Goal: Information Seeking & Learning: Learn about a topic

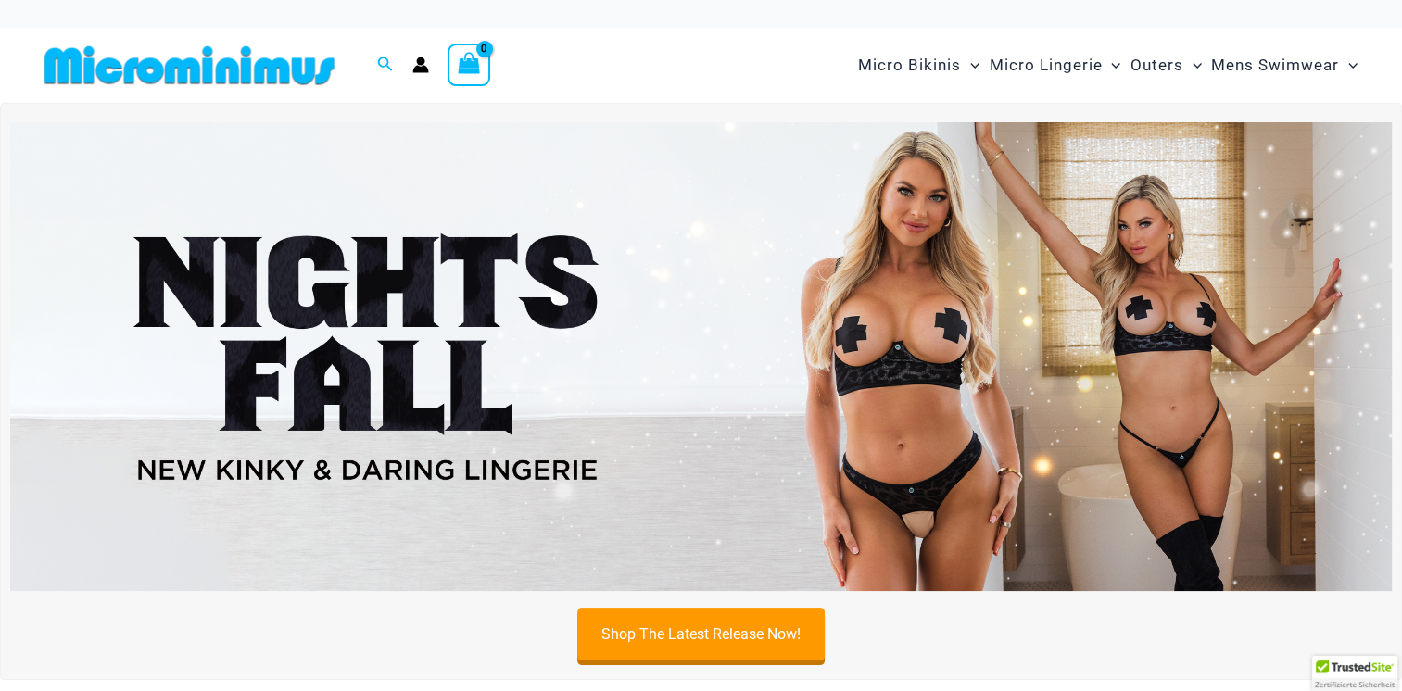
click at [650, 294] on img at bounding box center [701, 357] width 1382 height 470
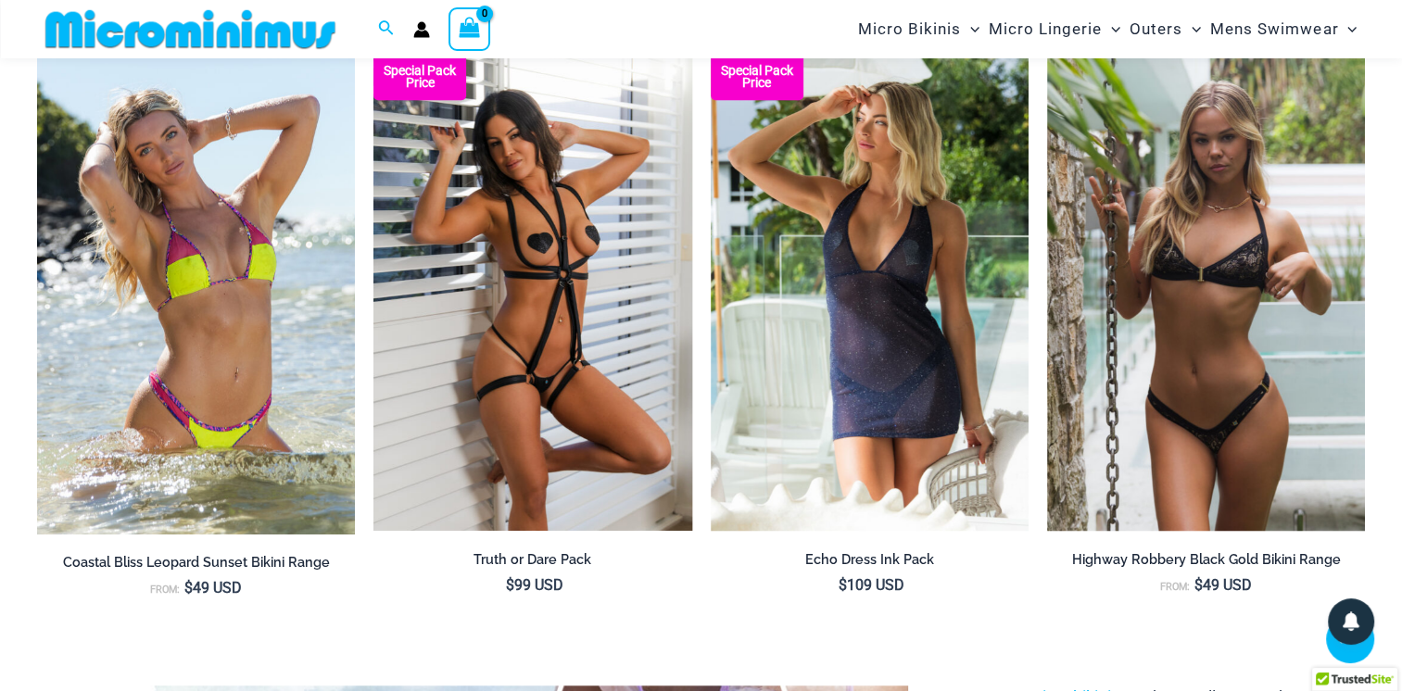
scroll to position [1595, 0]
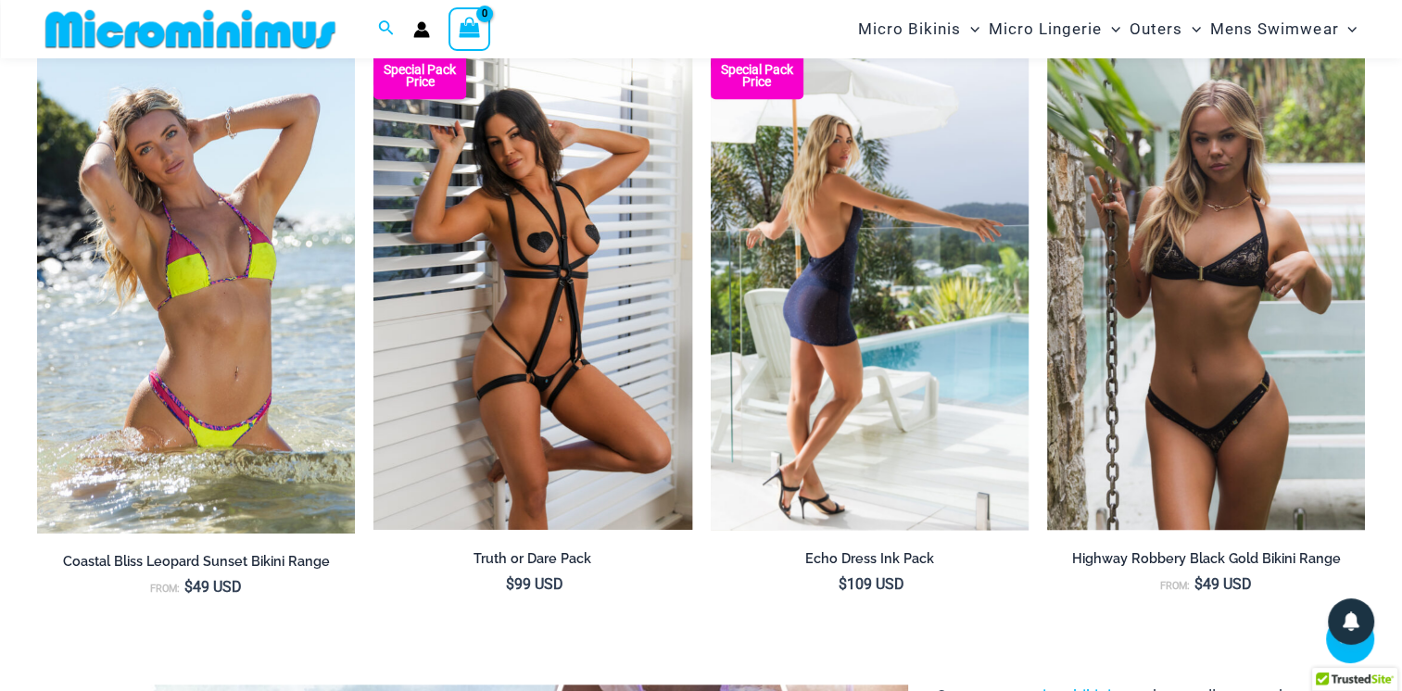
click at [775, 554] on h2 "Echo Dress Ink Pack" at bounding box center [870, 560] width 318 height 18
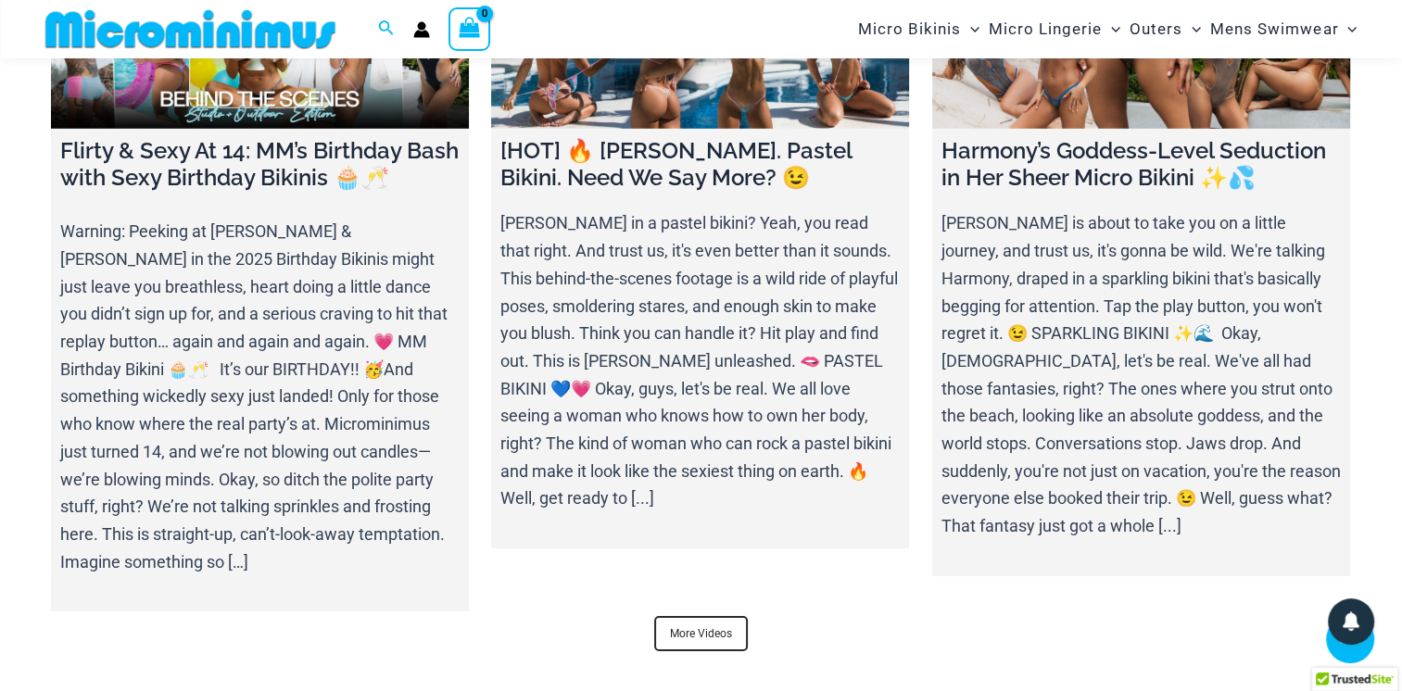
scroll to position [6151, 0]
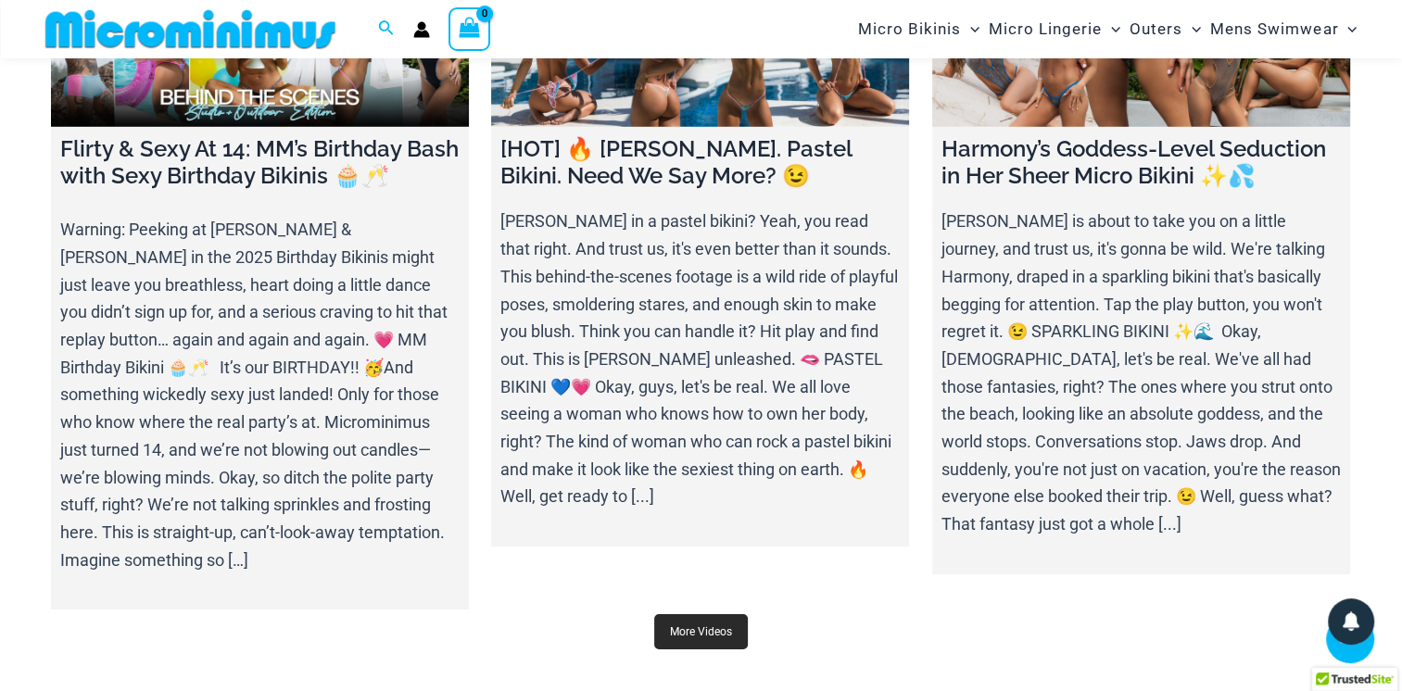
click at [702, 615] on link "More Videos" at bounding box center [701, 632] width 94 height 35
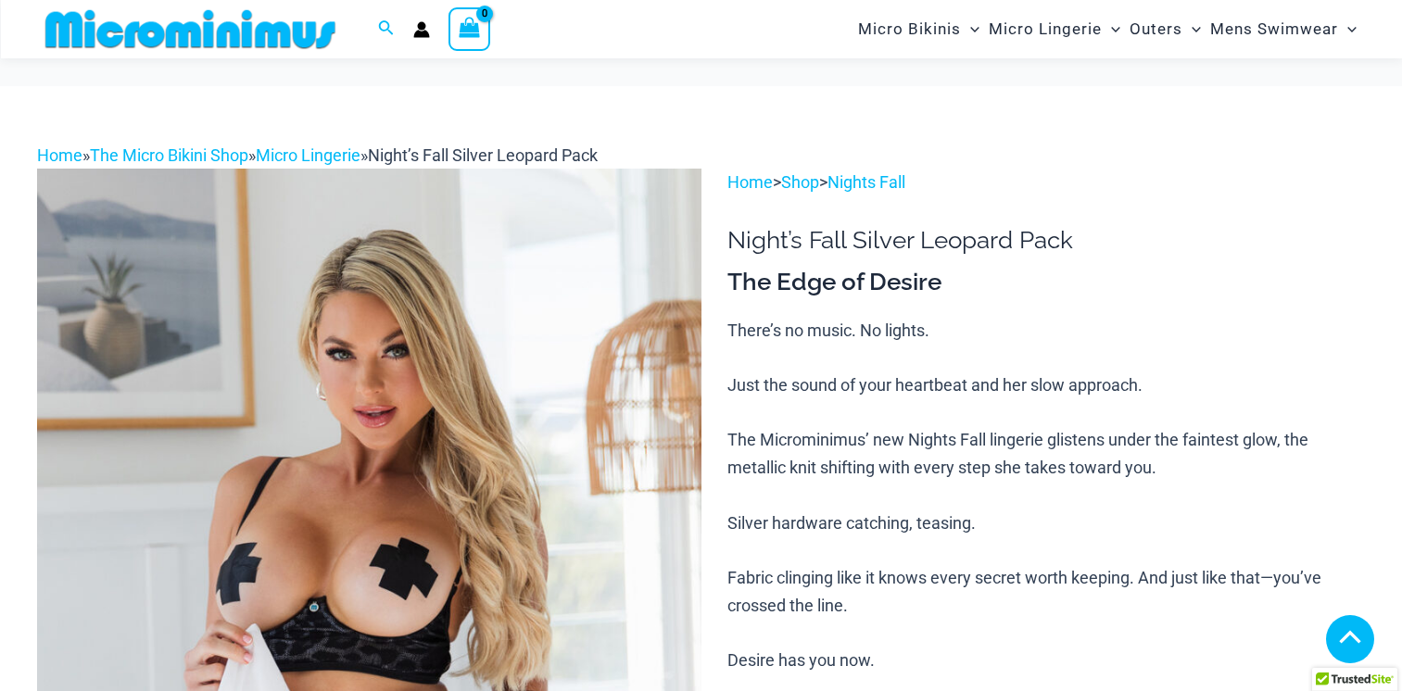
scroll to position [763, 0]
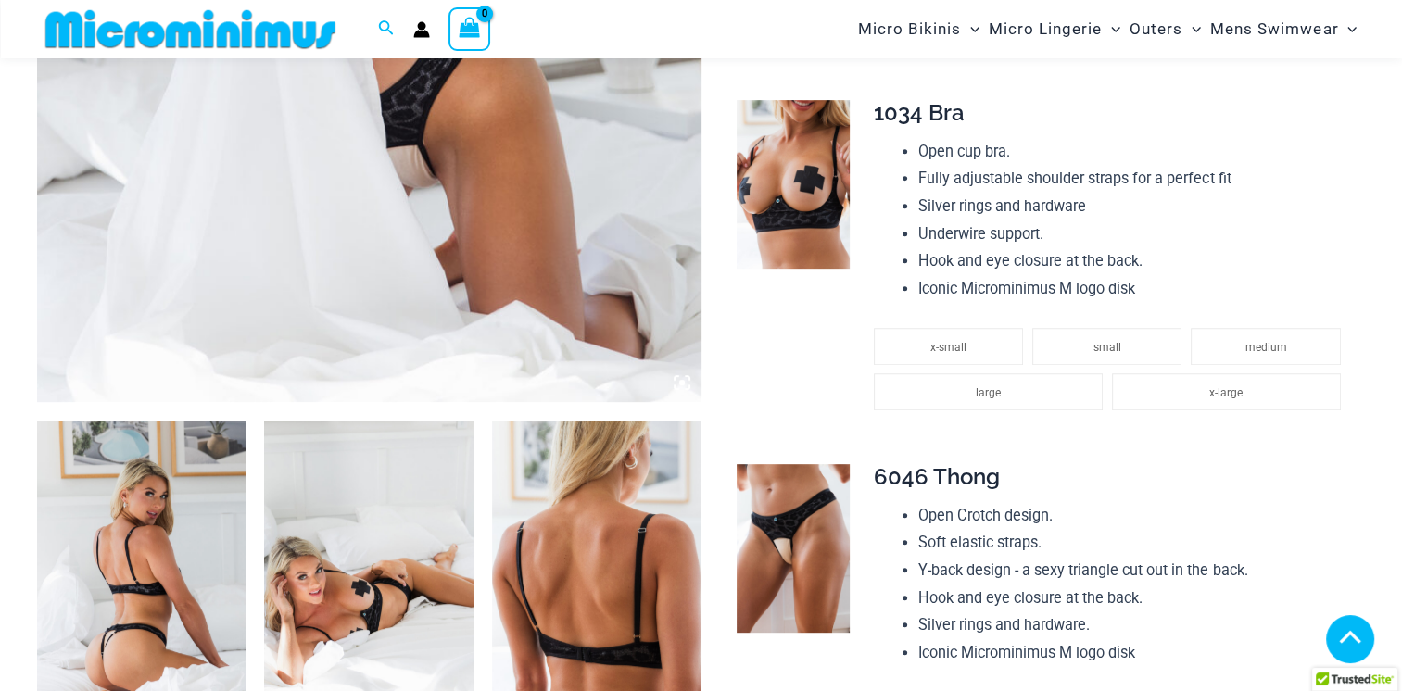
click at [156, 508] on img at bounding box center [141, 577] width 209 height 313
click at [156, 508] on div at bounding box center [701, 345] width 1402 height 691
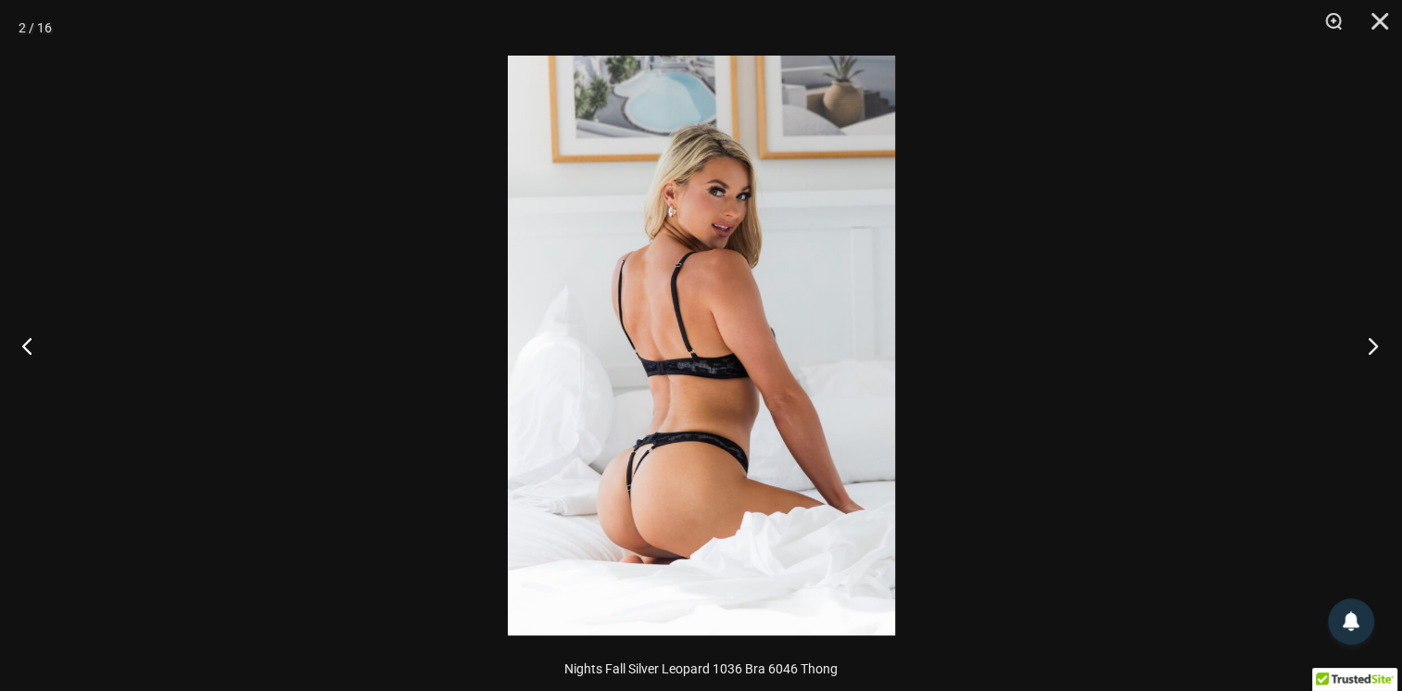
click at [1376, 353] on button "Next" at bounding box center [1368, 345] width 70 height 93
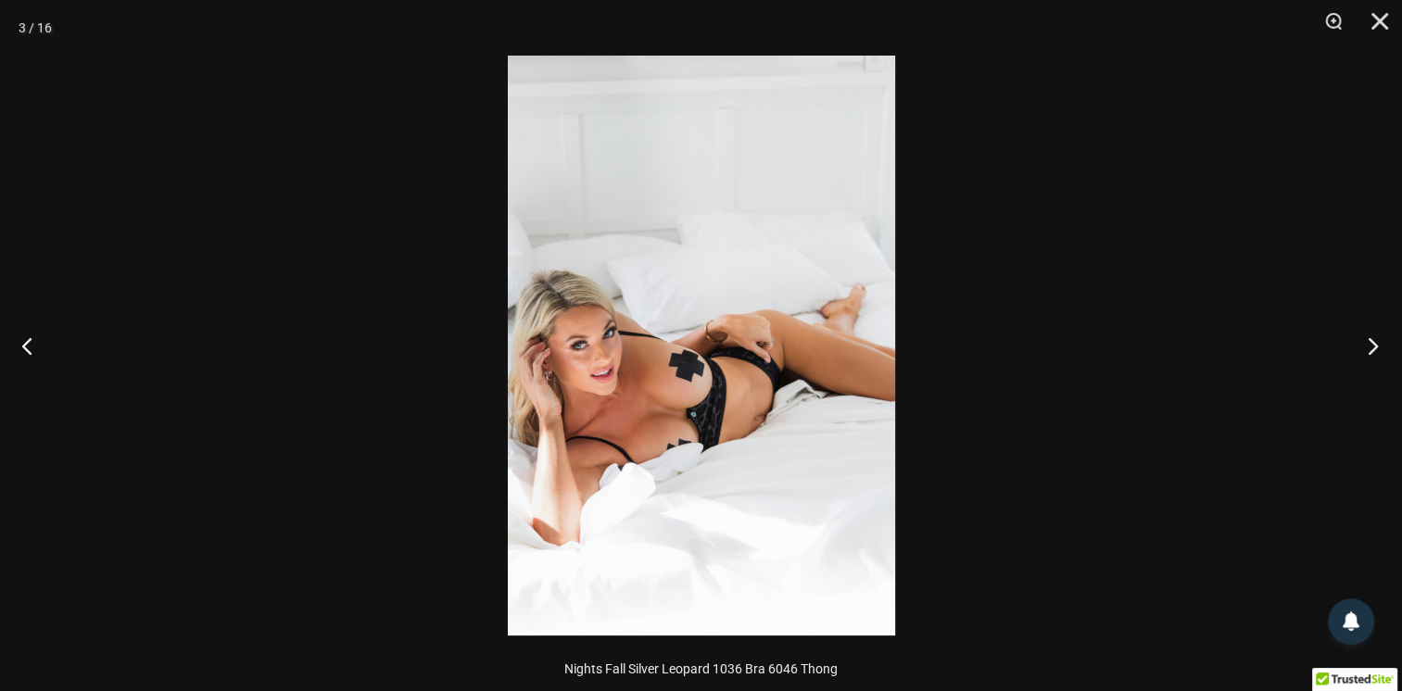
click at [1376, 353] on button "Next" at bounding box center [1368, 345] width 70 height 93
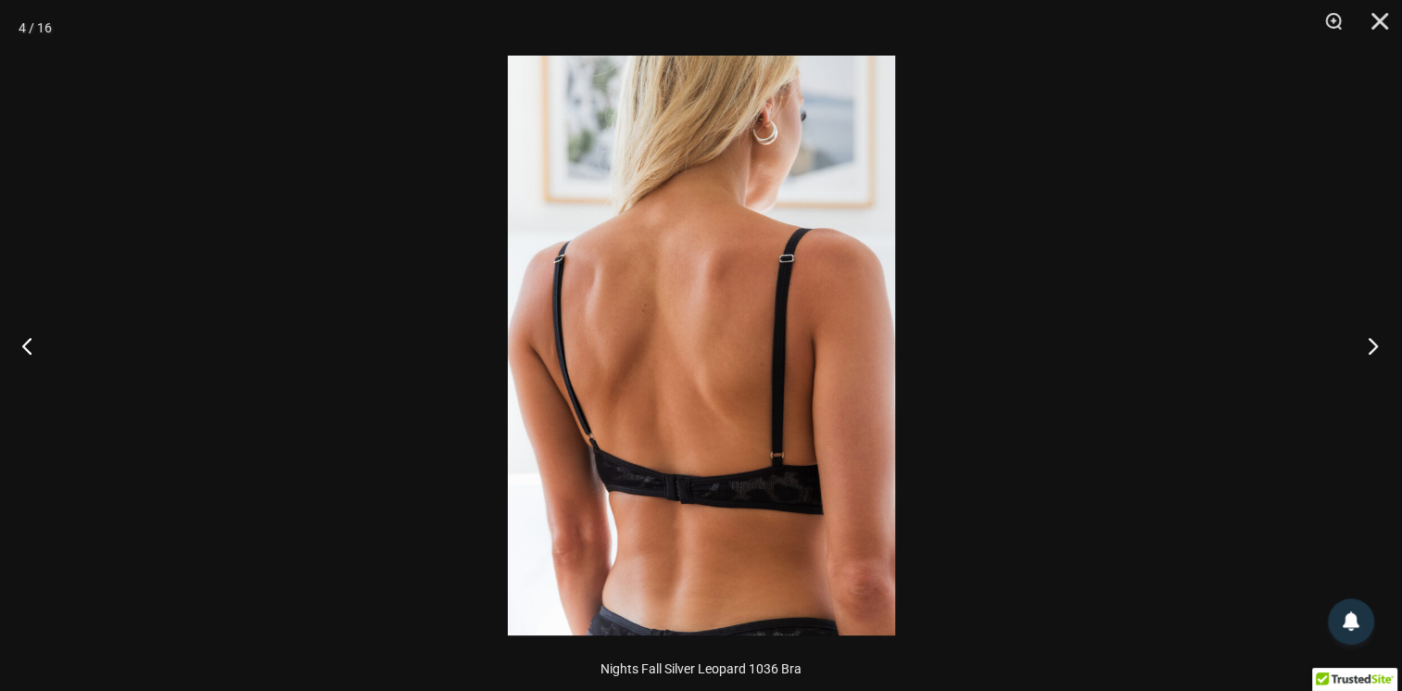
click at [1376, 353] on button "Next" at bounding box center [1368, 345] width 70 height 93
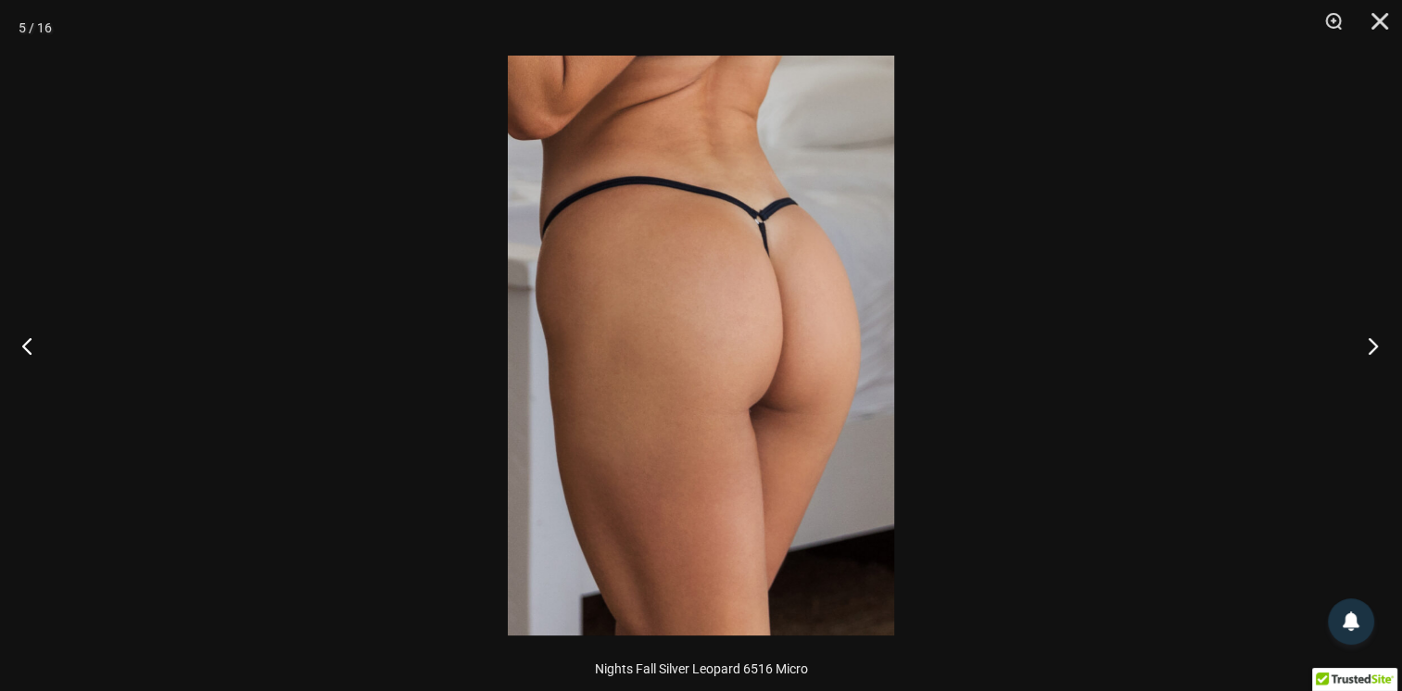
click at [1376, 353] on button "Next" at bounding box center [1368, 345] width 70 height 93
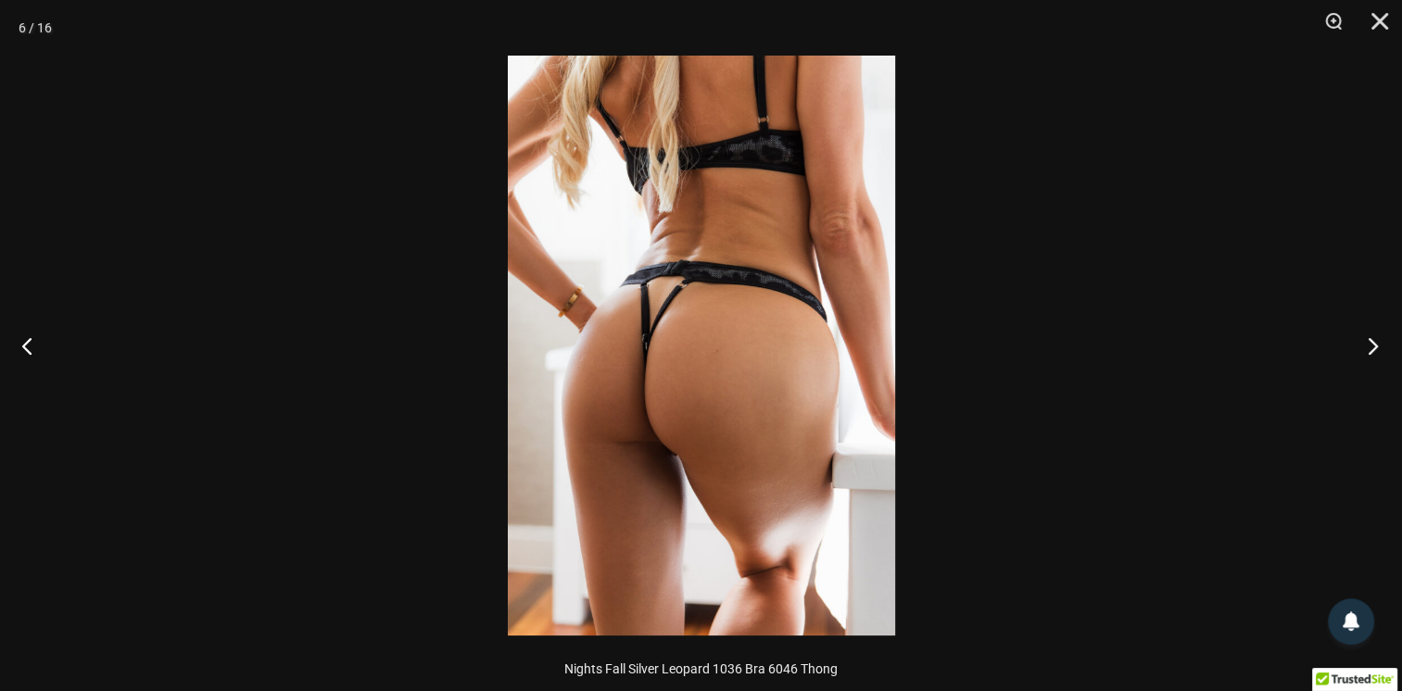
click at [1376, 353] on button "Next" at bounding box center [1368, 345] width 70 height 93
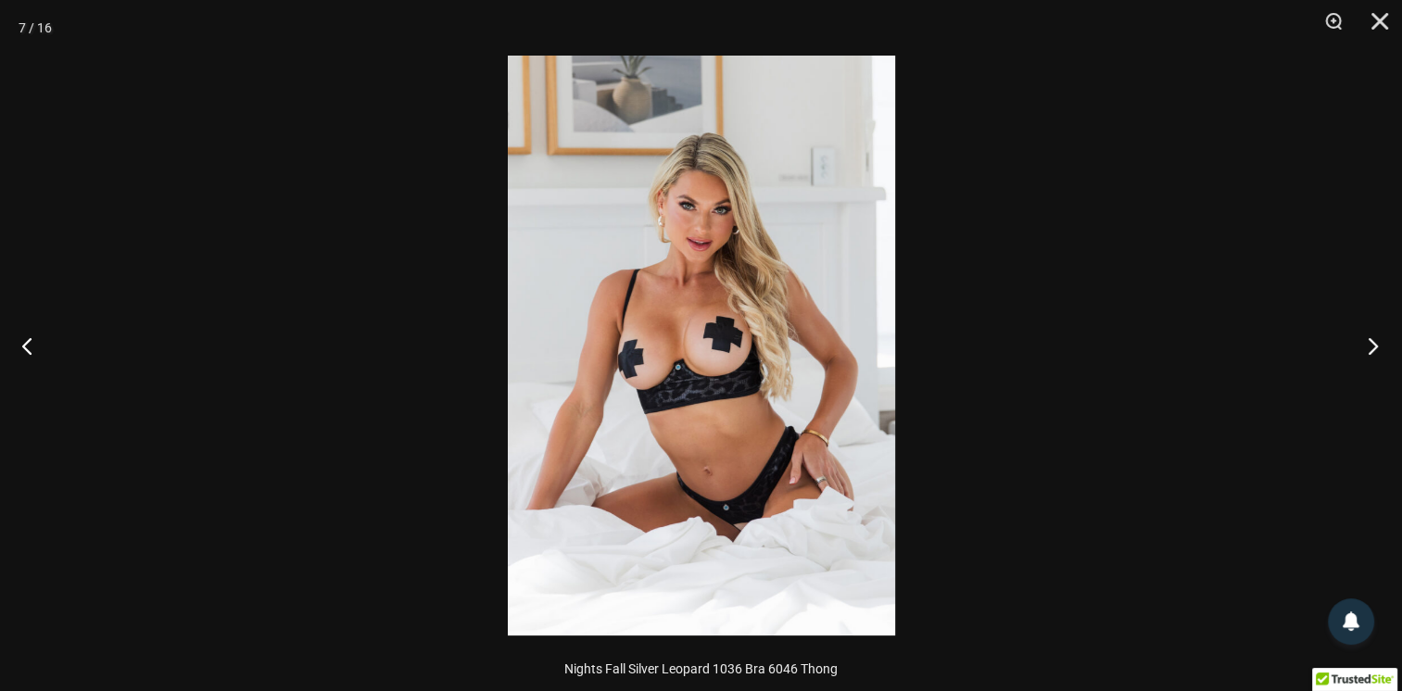
click at [1376, 353] on button "Next" at bounding box center [1368, 345] width 70 height 93
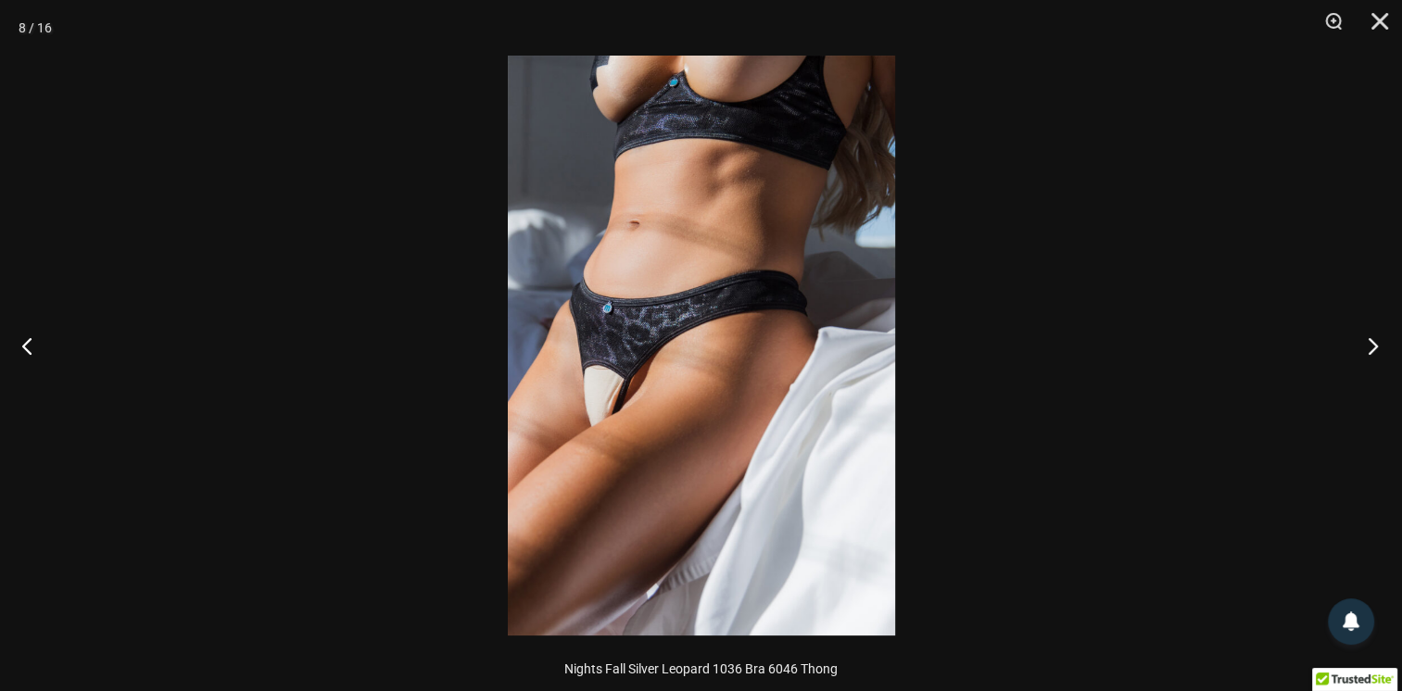
click at [1376, 353] on button "Next" at bounding box center [1368, 345] width 70 height 93
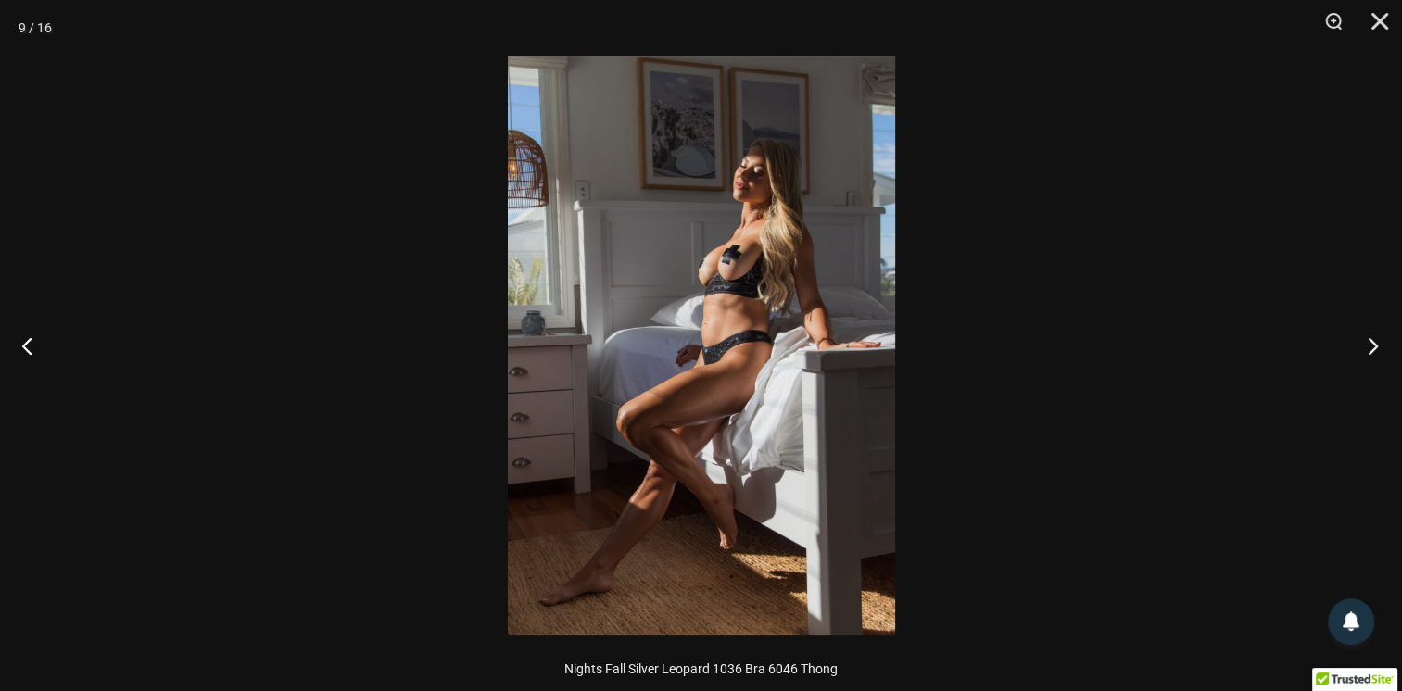
click at [1376, 353] on button "Next" at bounding box center [1368, 345] width 70 height 93
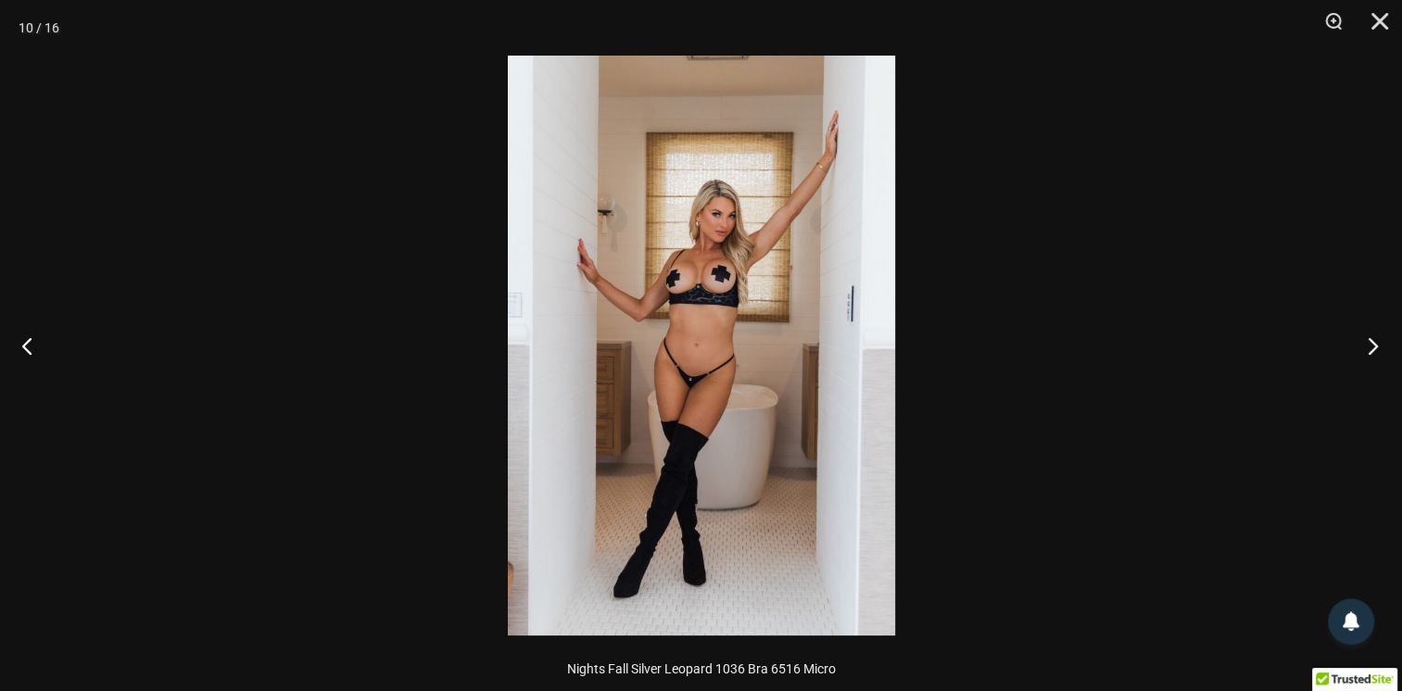
click at [1376, 353] on button "Next" at bounding box center [1368, 345] width 70 height 93
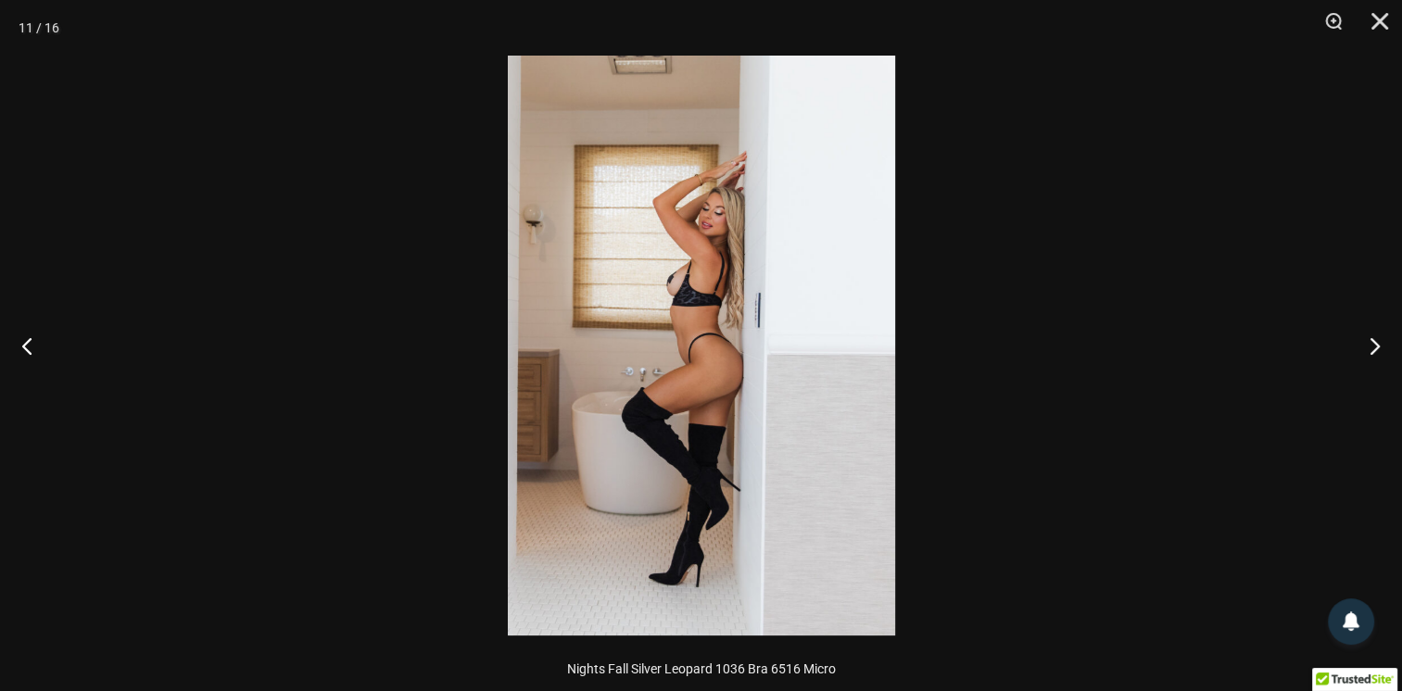
click at [649, 409] on img at bounding box center [701, 346] width 387 height 580
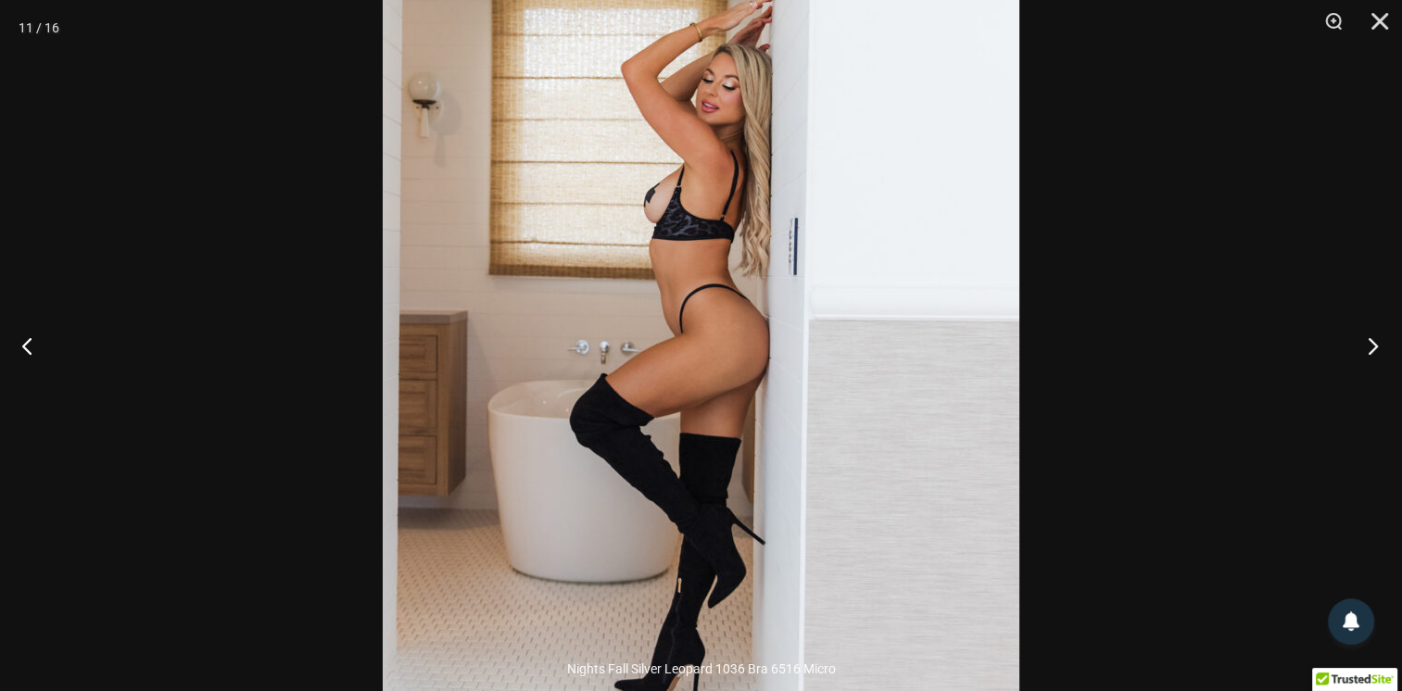
click at [1370, 346] on button "Next" at bounding box center [1368, 345] width 70 height 93
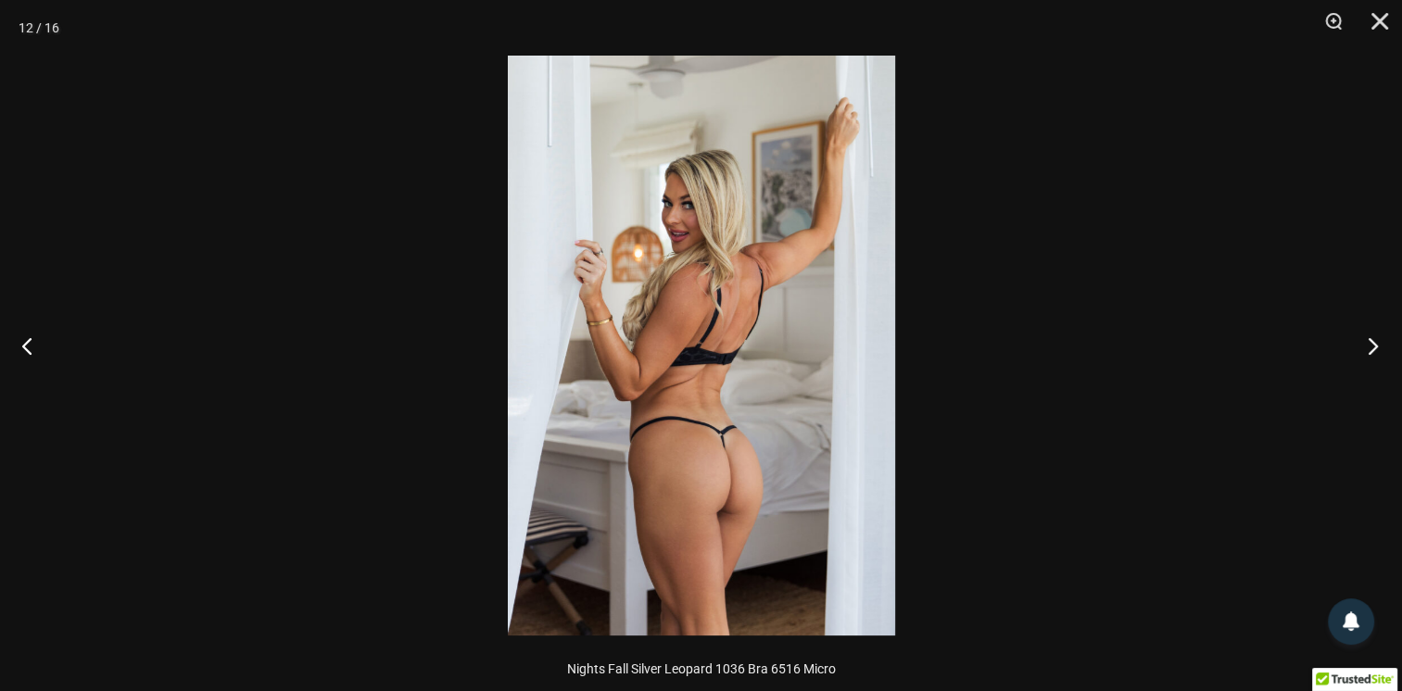
click at [1370, 346] on button "Next" at bounding box center [1368, 345] width 70 height 93
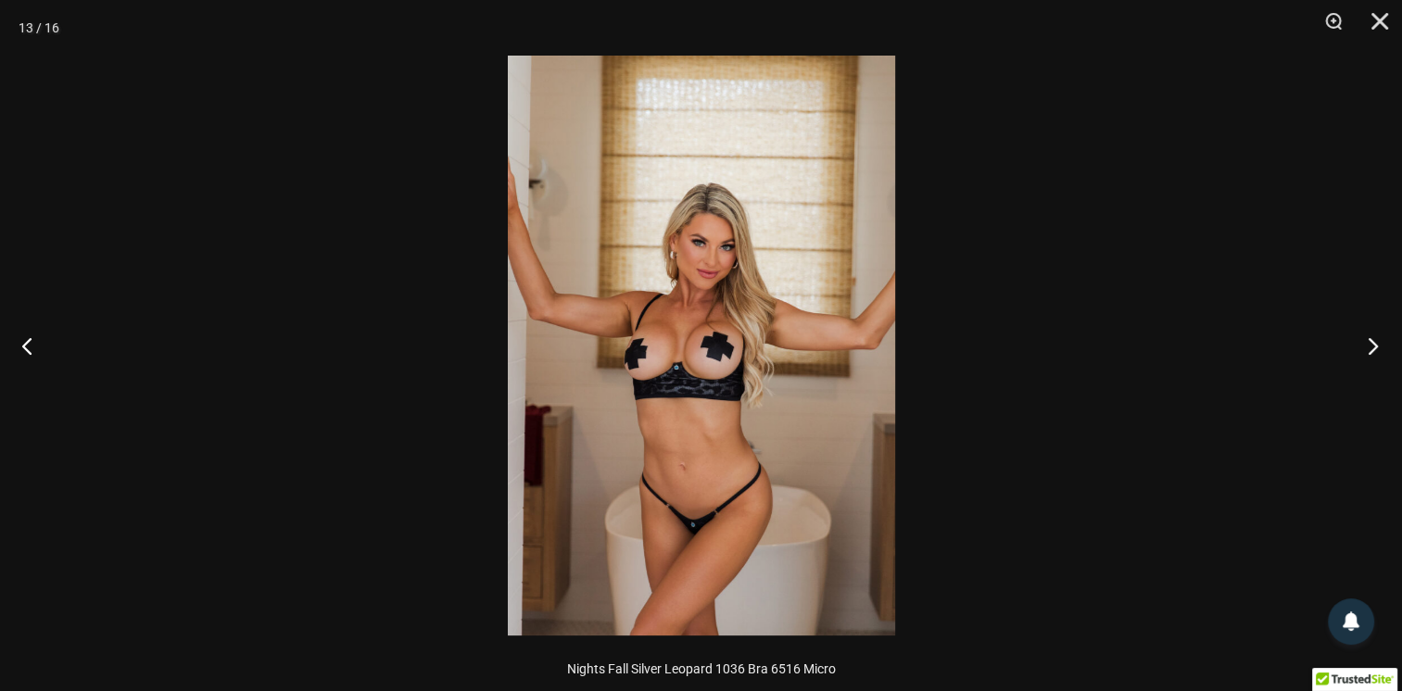
click at [1370, 346] on button "Next" at bounding box center [1368, 345] width 70 height 93
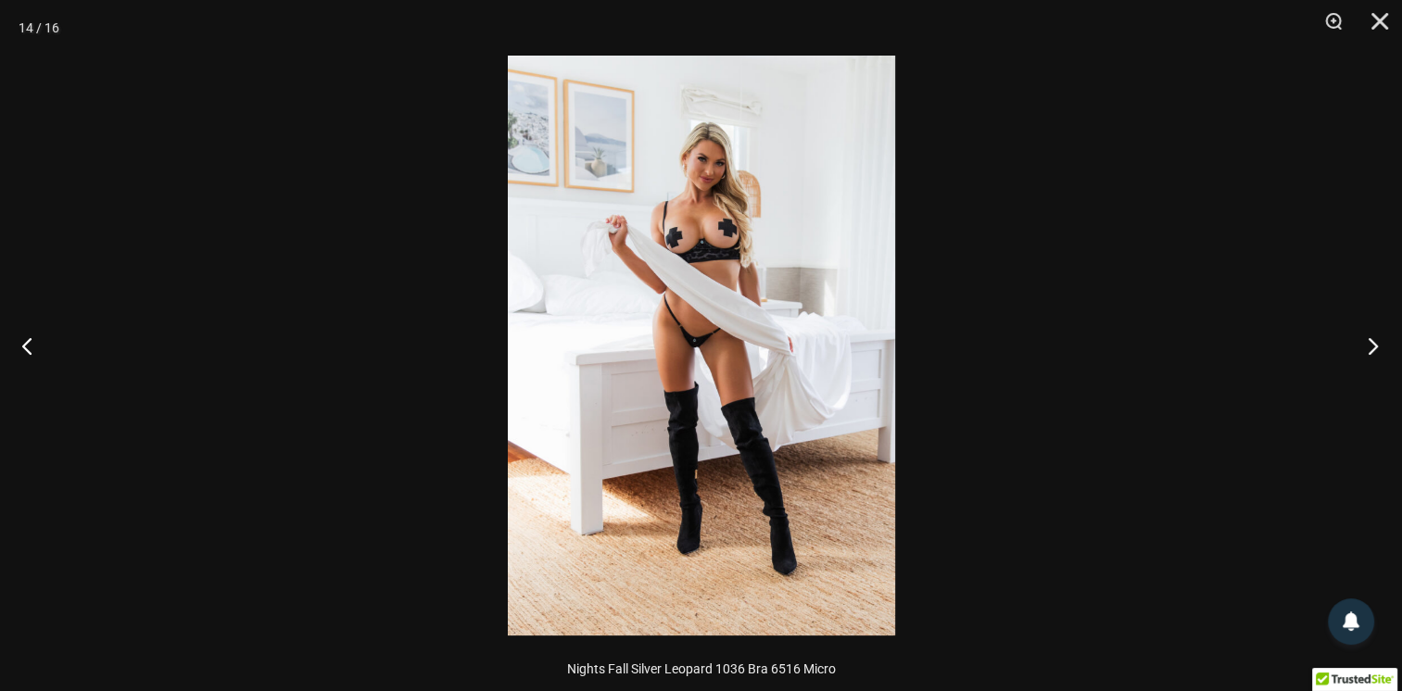
click at [1370, 346] on button "Next" at bounding box center [1368, 345] width 70 height 93
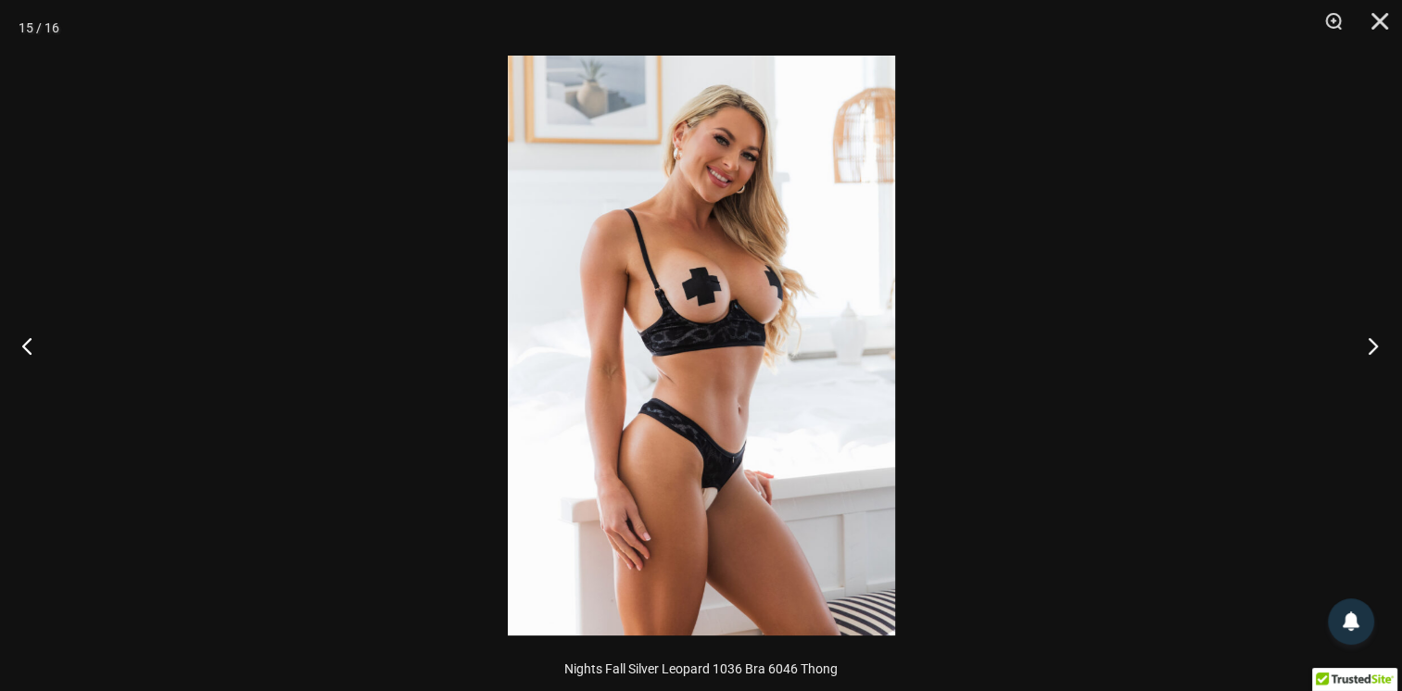
click at [1370, 346] on button "Next" at bounding box center [1368, 345] width 70 height 93
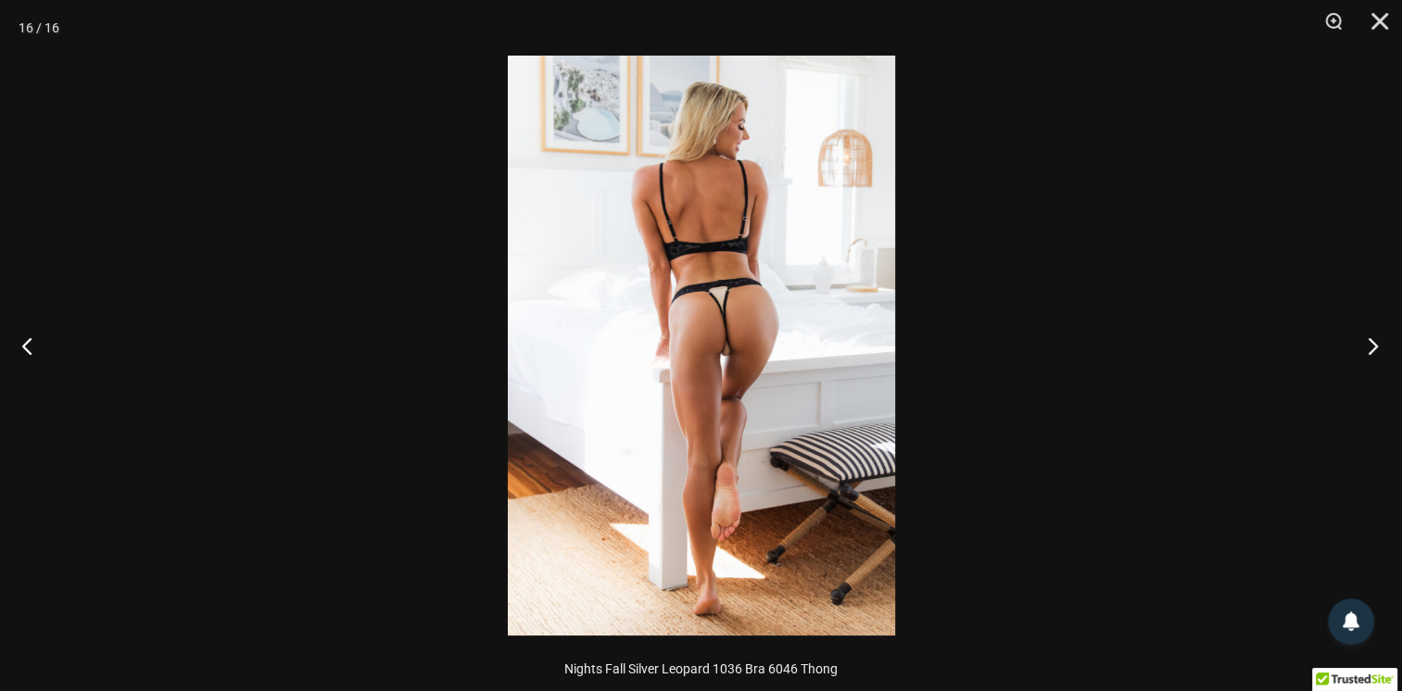
click at [1370, 346] on button "Next" at bounding box center [1368, 345] width 70 height 93
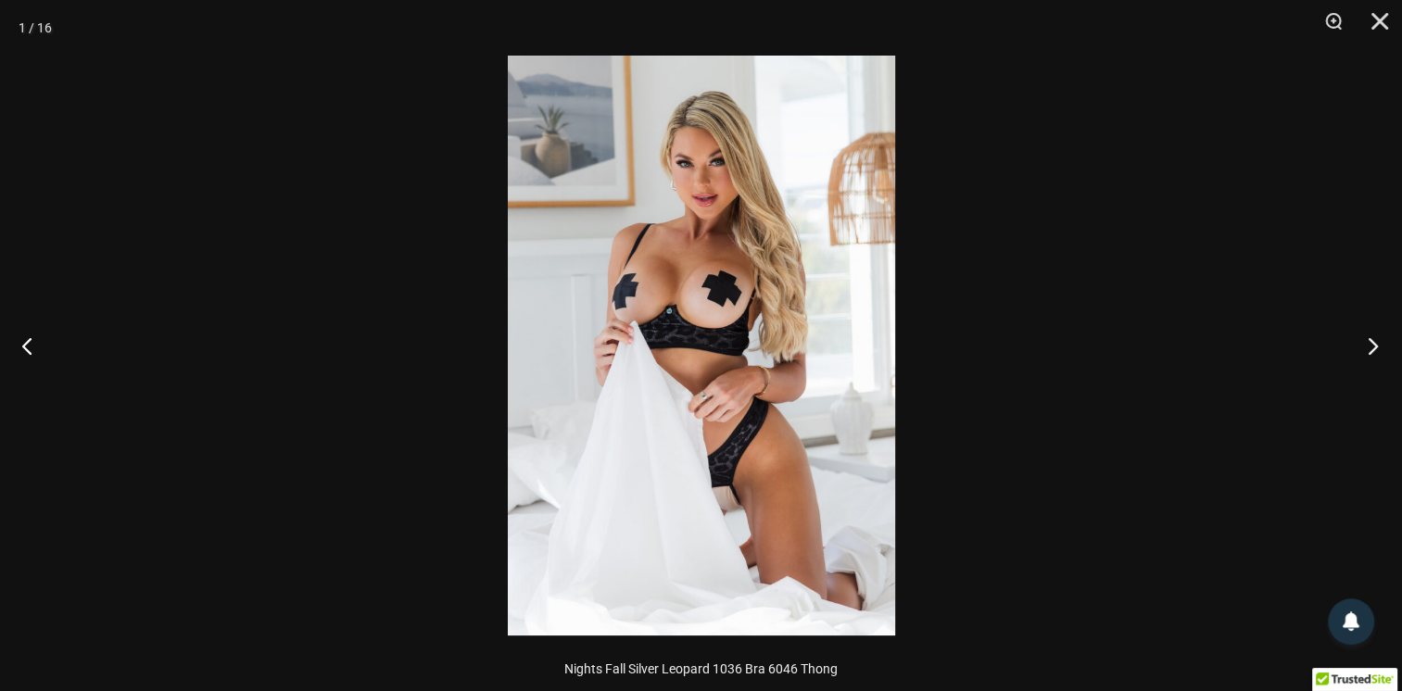
click at [1370, 346] on button "Next" at bounding box center [1368, 345] width 70 height 93
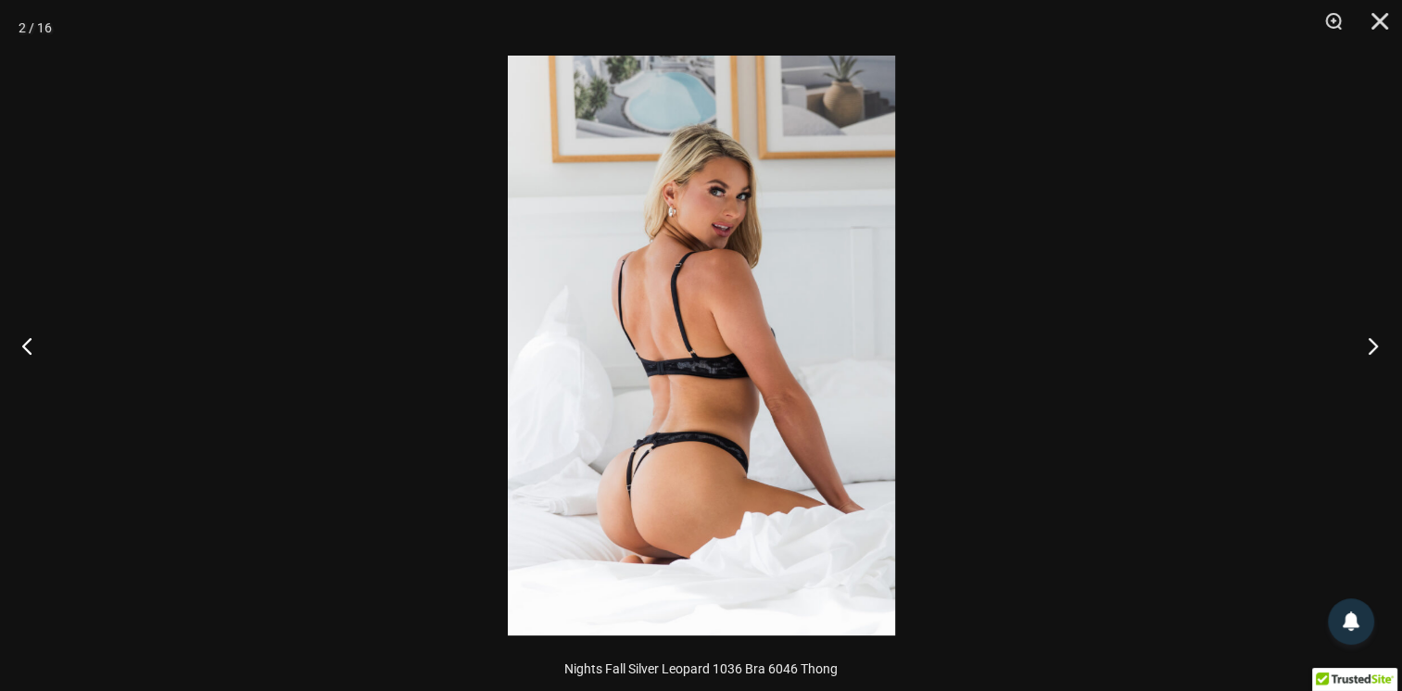
click at [1370, 346] on button "Next" at bounding box center [1368, 345] width 70 height 93
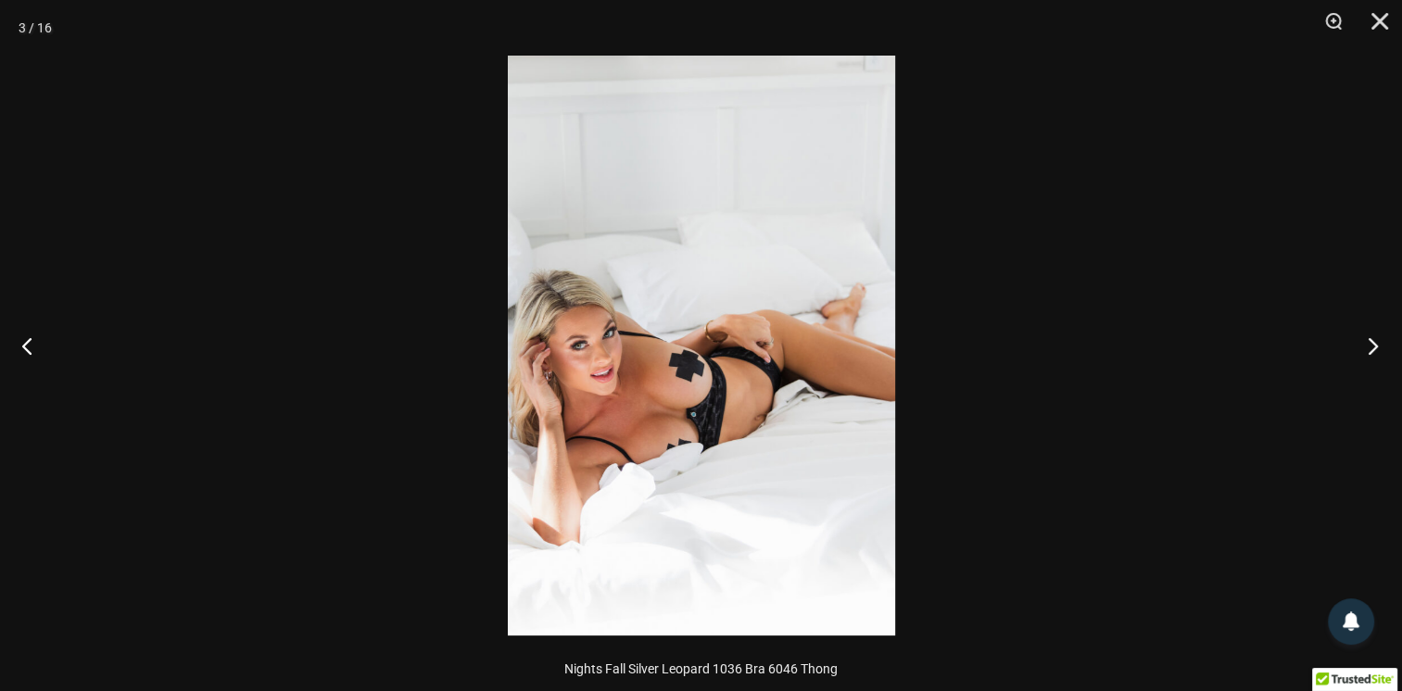
click at [1370, 346] on button "Next" at bounding box center [1368, 345] width 70 height 93
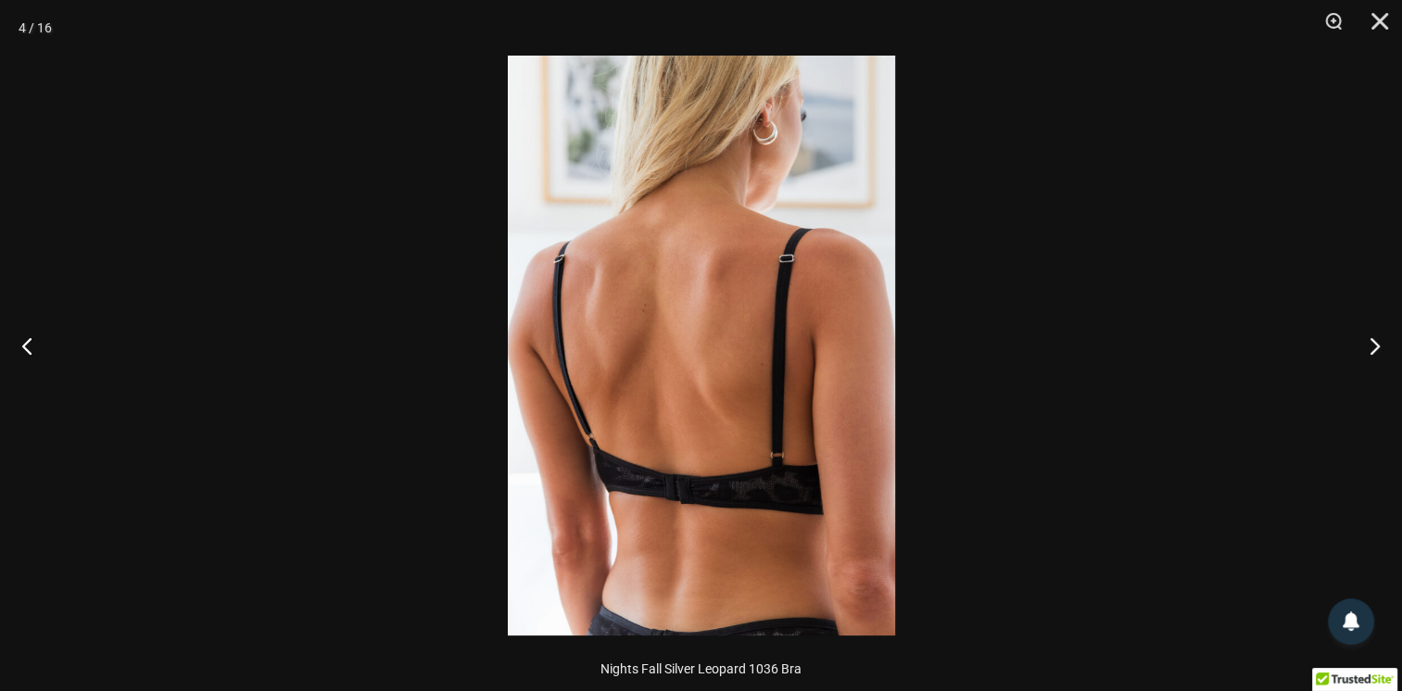
click at [1177, 188] on div at bounding box center [701, 345] width 1402 height 691
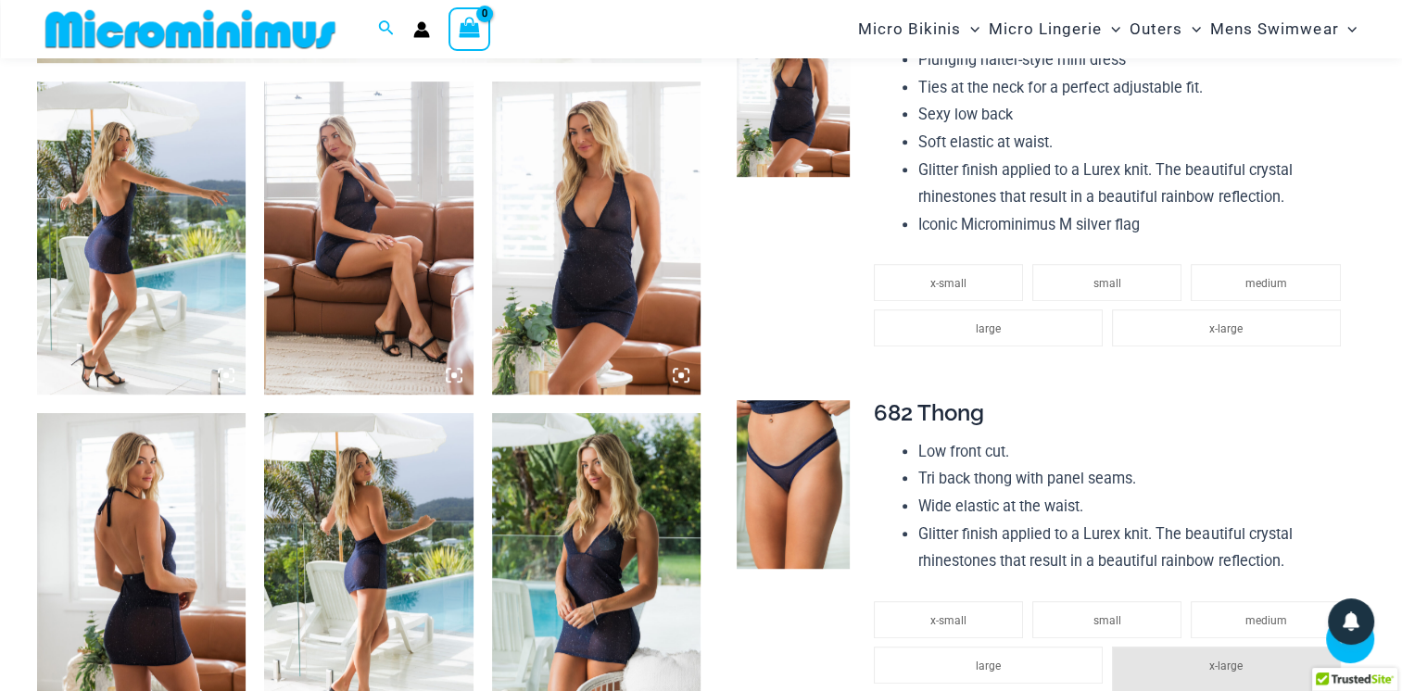
scroll to position [1098, 0]
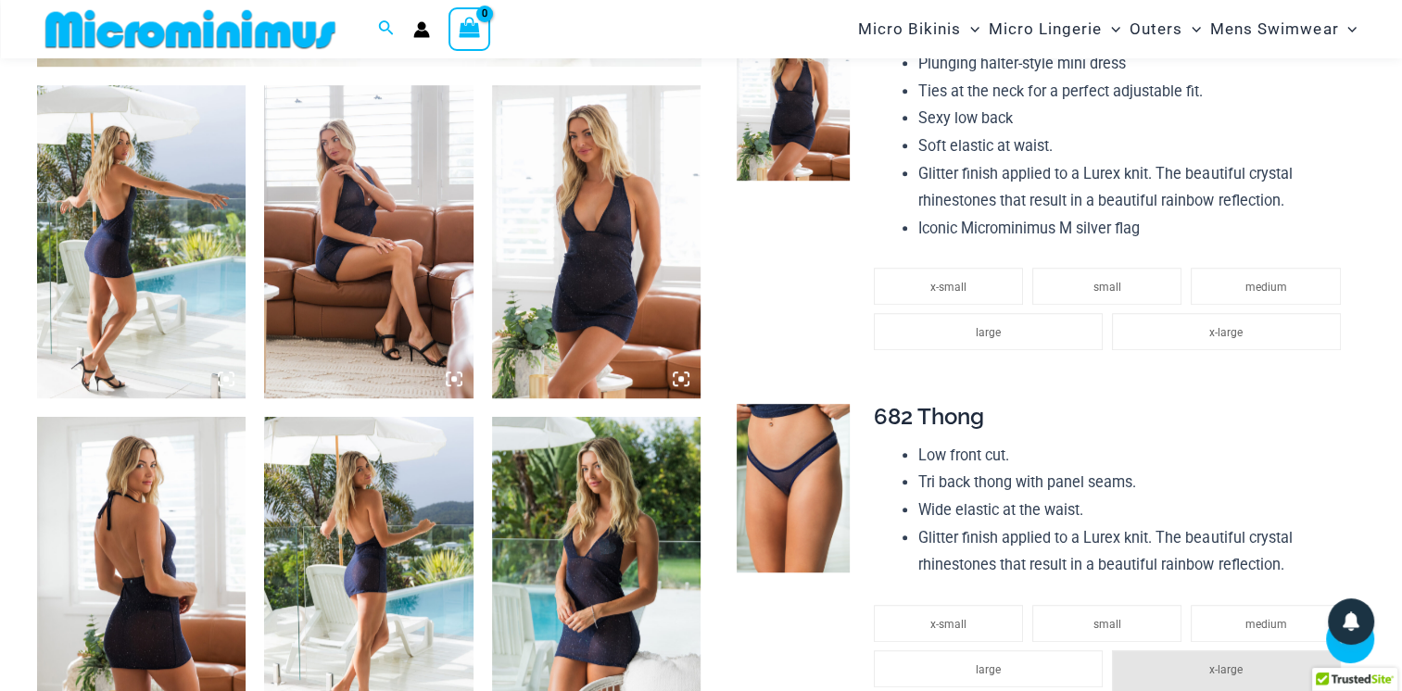
click at [559, 518] on img at bounding box center [596, 573] width 209 height 313
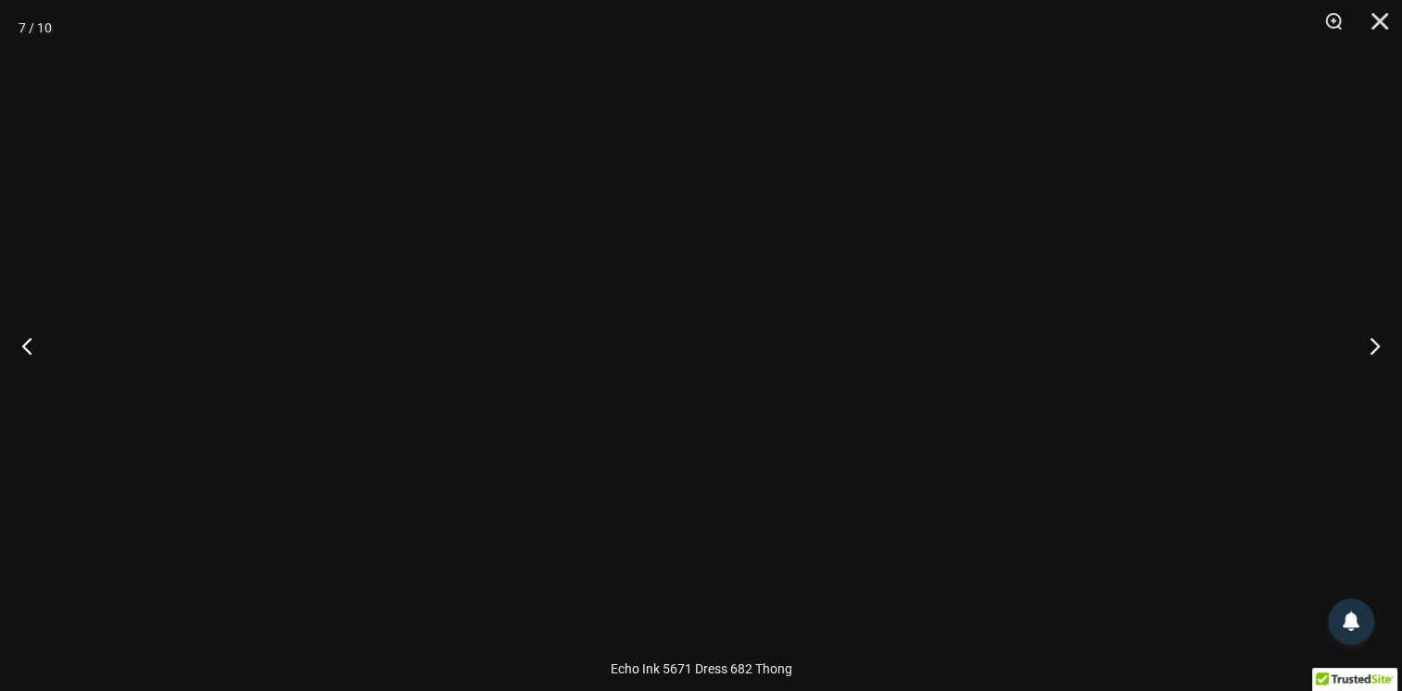
click at [507, 56] on div at bounding box center [507, 56] width 0 height 0
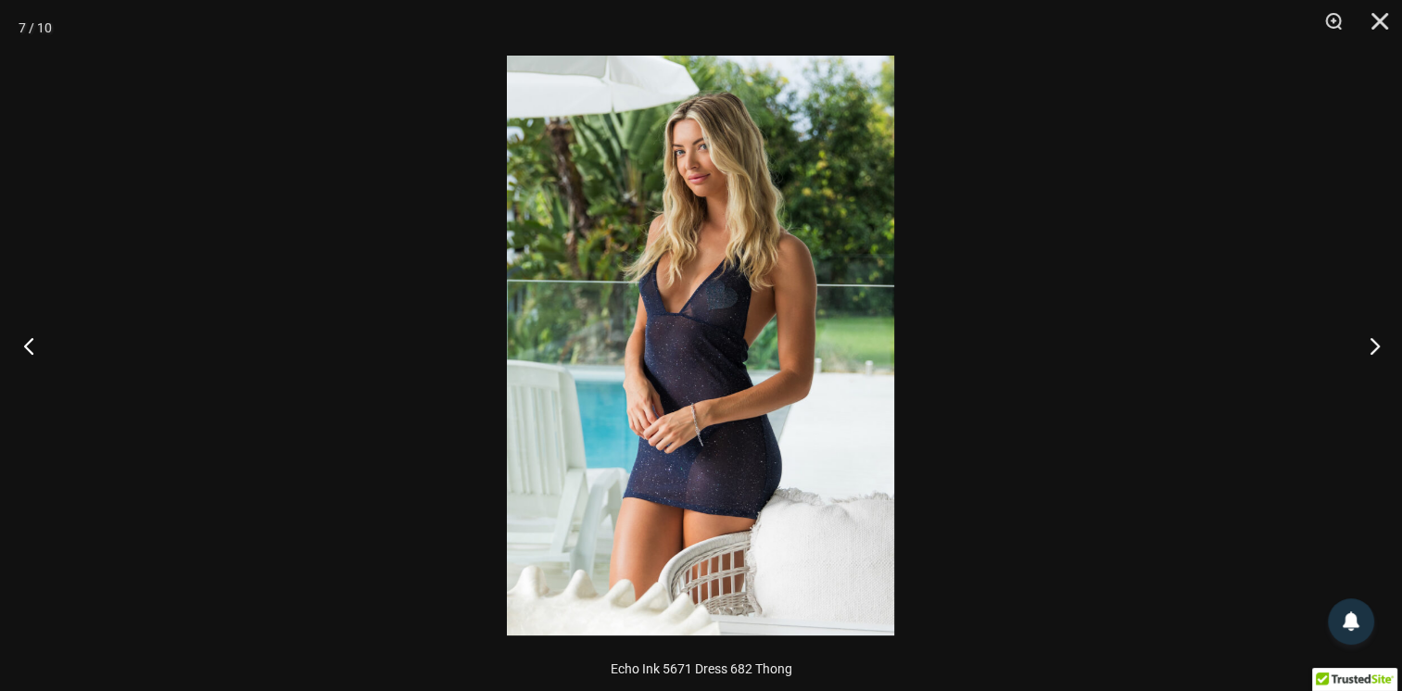
click at [11, 339] on button "Previous" at bounding box center [35, 345] width 70 height 93
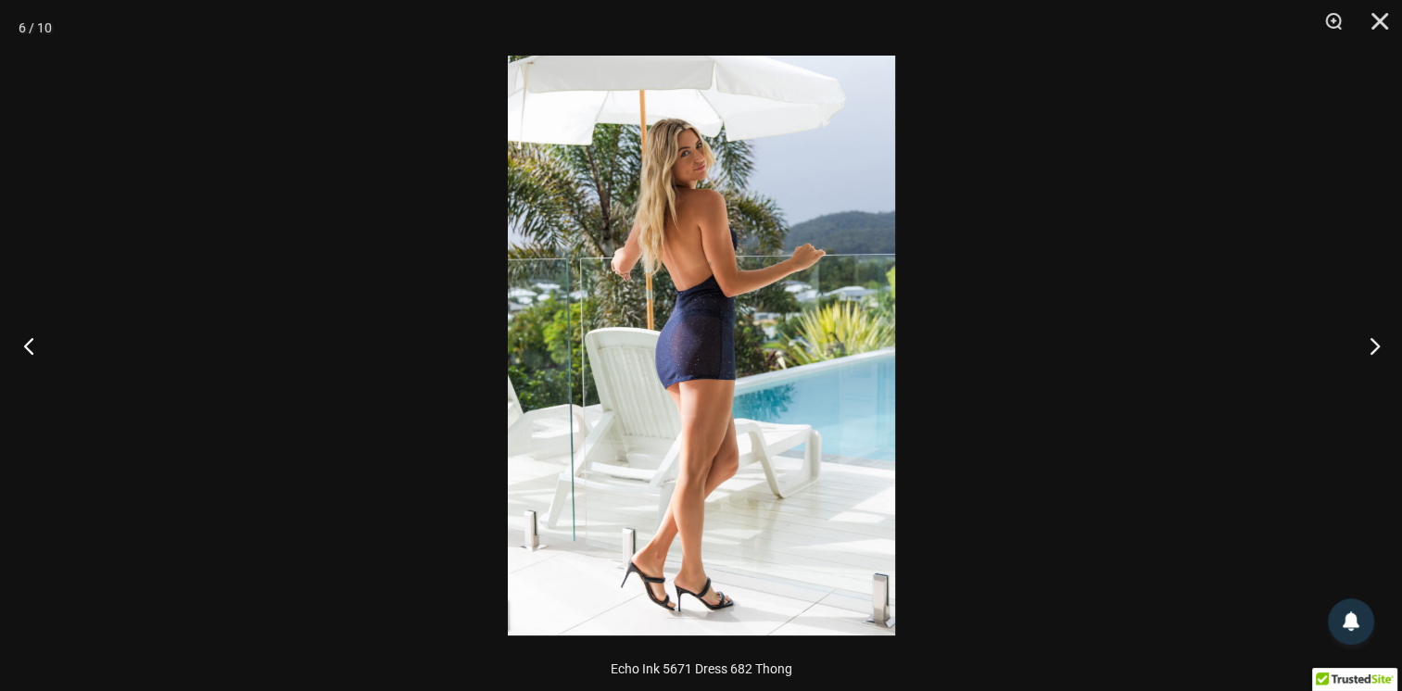
click at [11, 339] on button "Previous" at bounding box center [35, 345] width 70 height 93
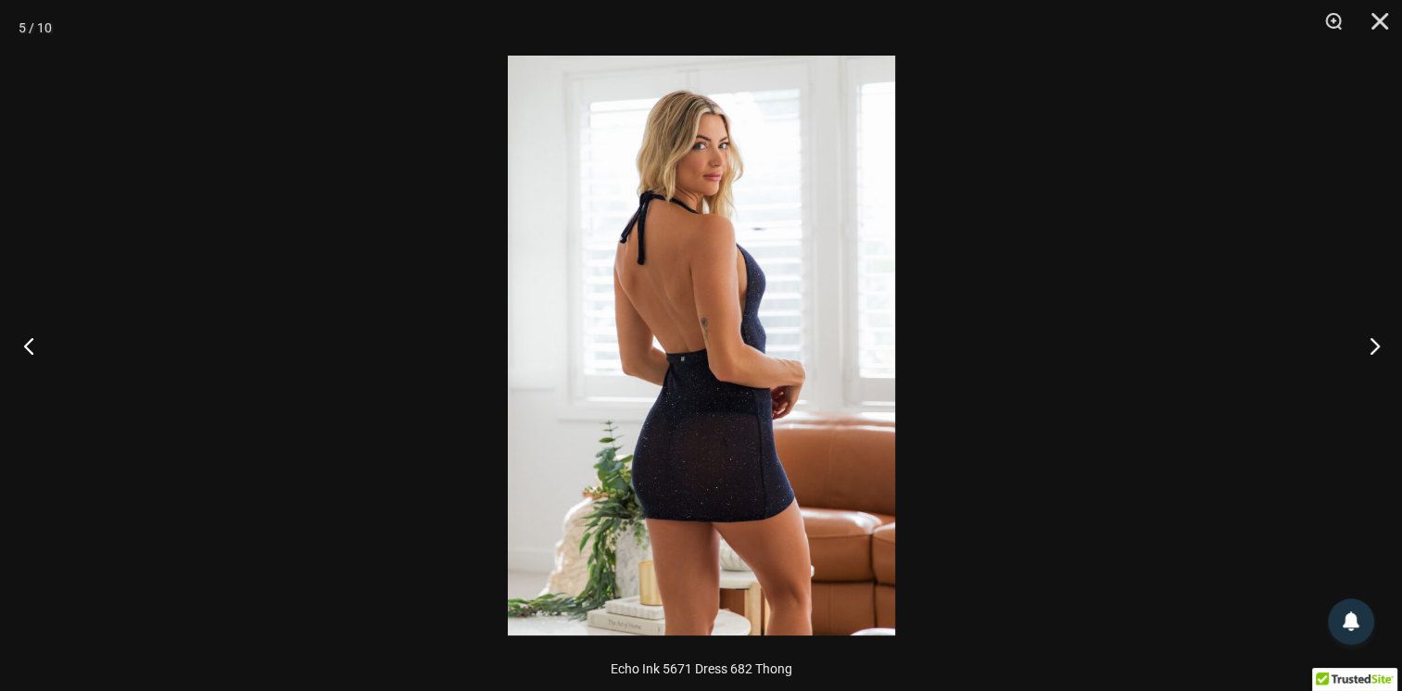
click at [11, 339] on button "Previous" at bounding box center [35, 345] width 70 height 93
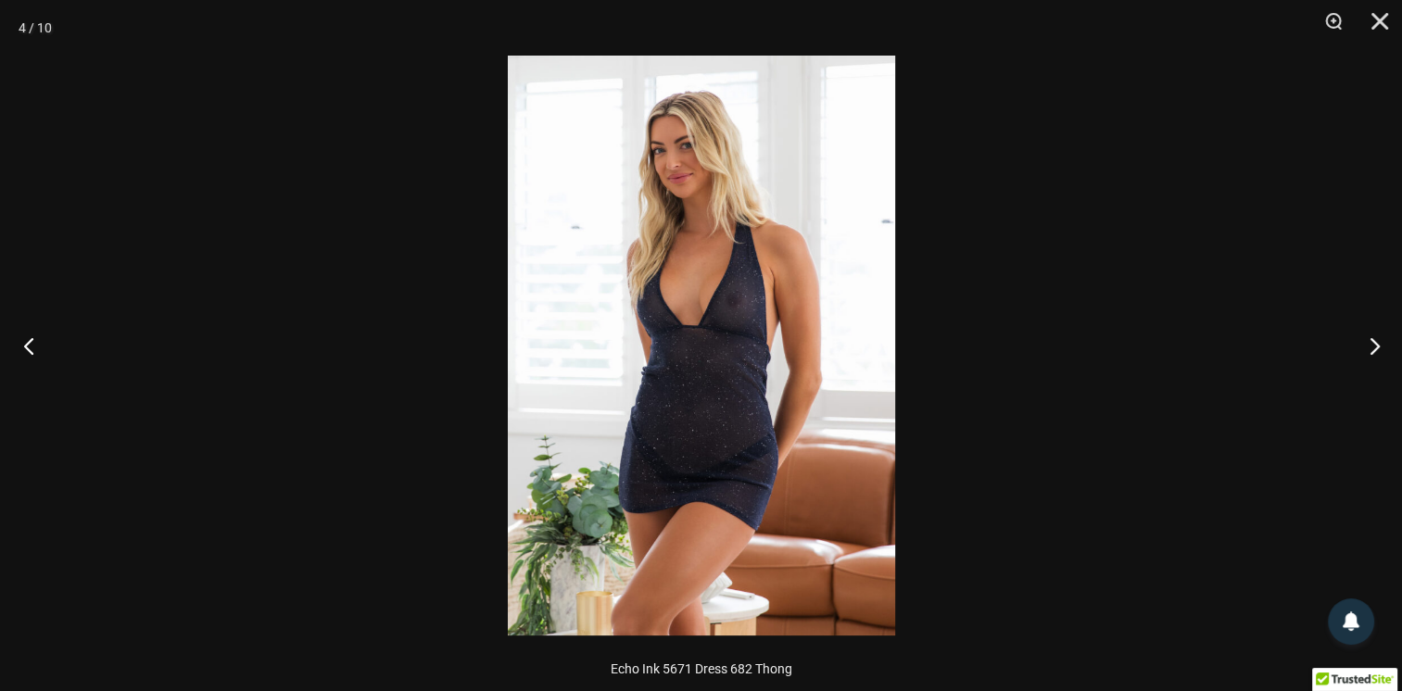
click at [11, 339] on button "Previous" at bounding box center [35, 345] width 70 height 93
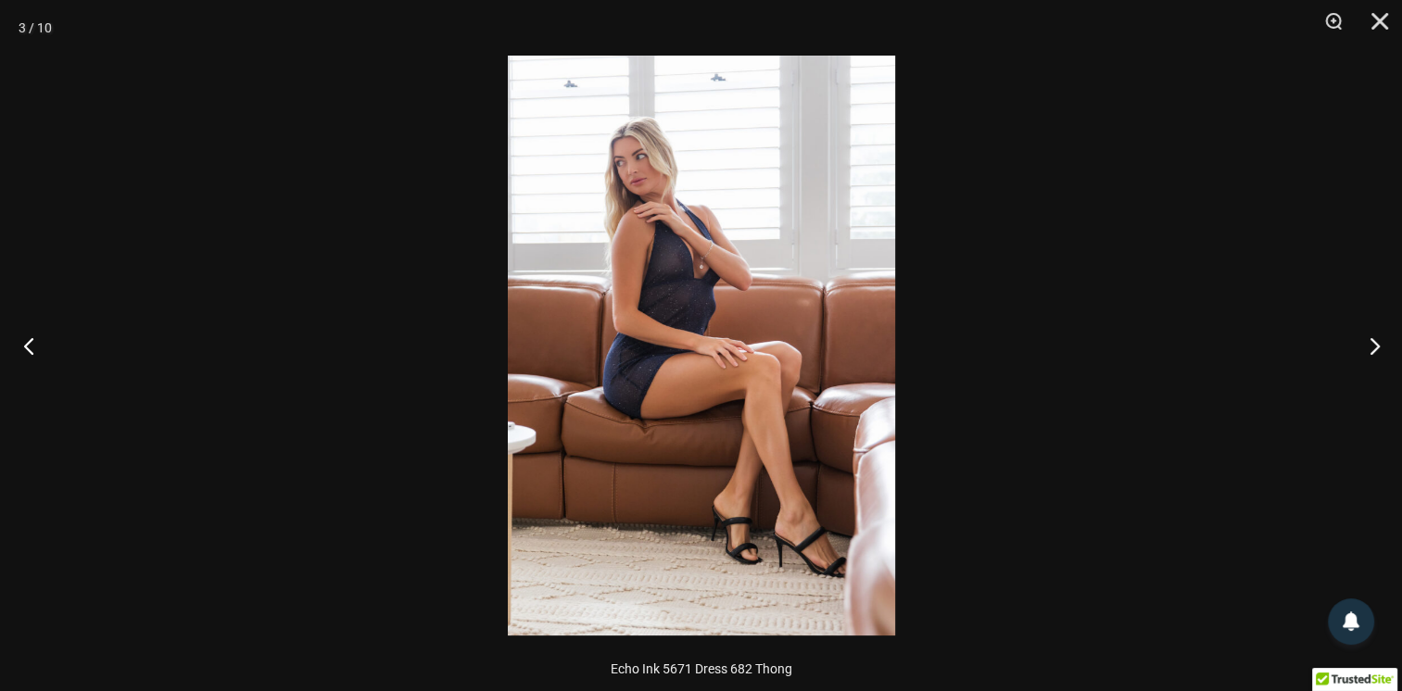
click at [11, 339] on button "Previous" at bounding box center [35, 345] width 70 height 93
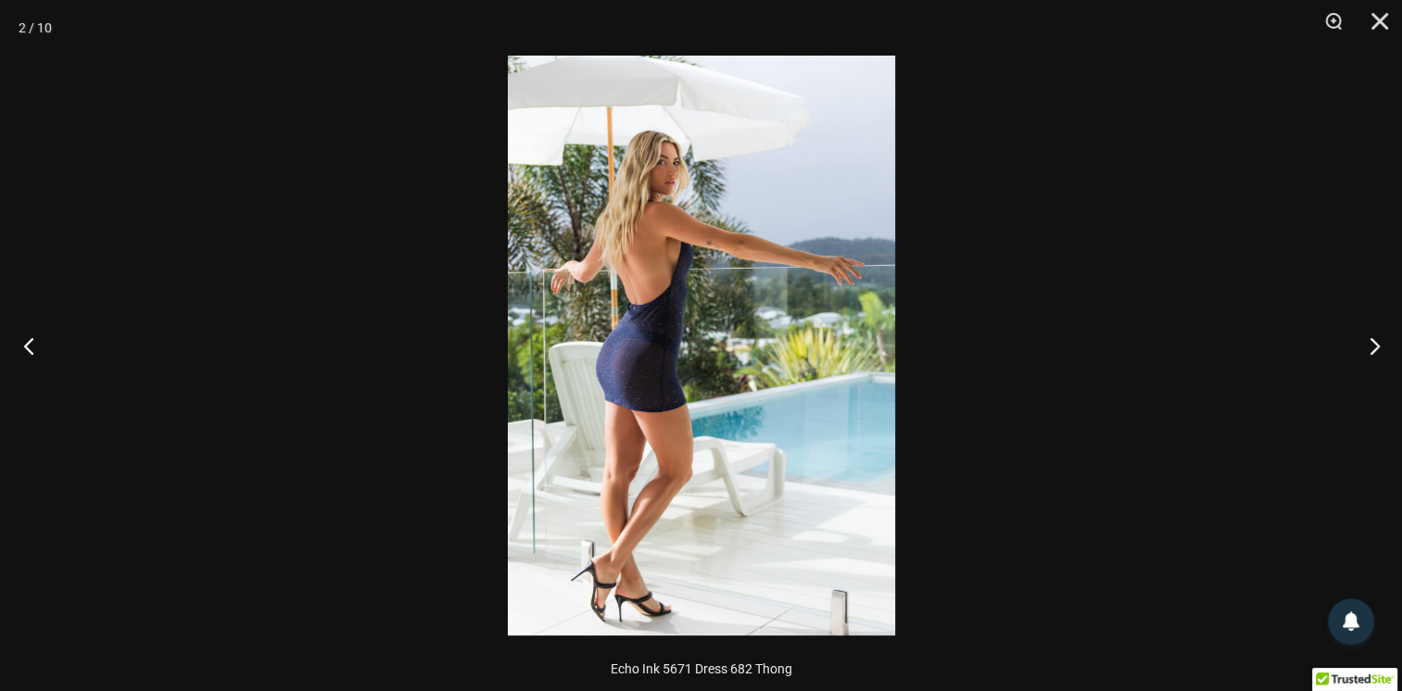
click at [11, 339] on button "Previous" at bounding box center [35, 345] width 70 height 93
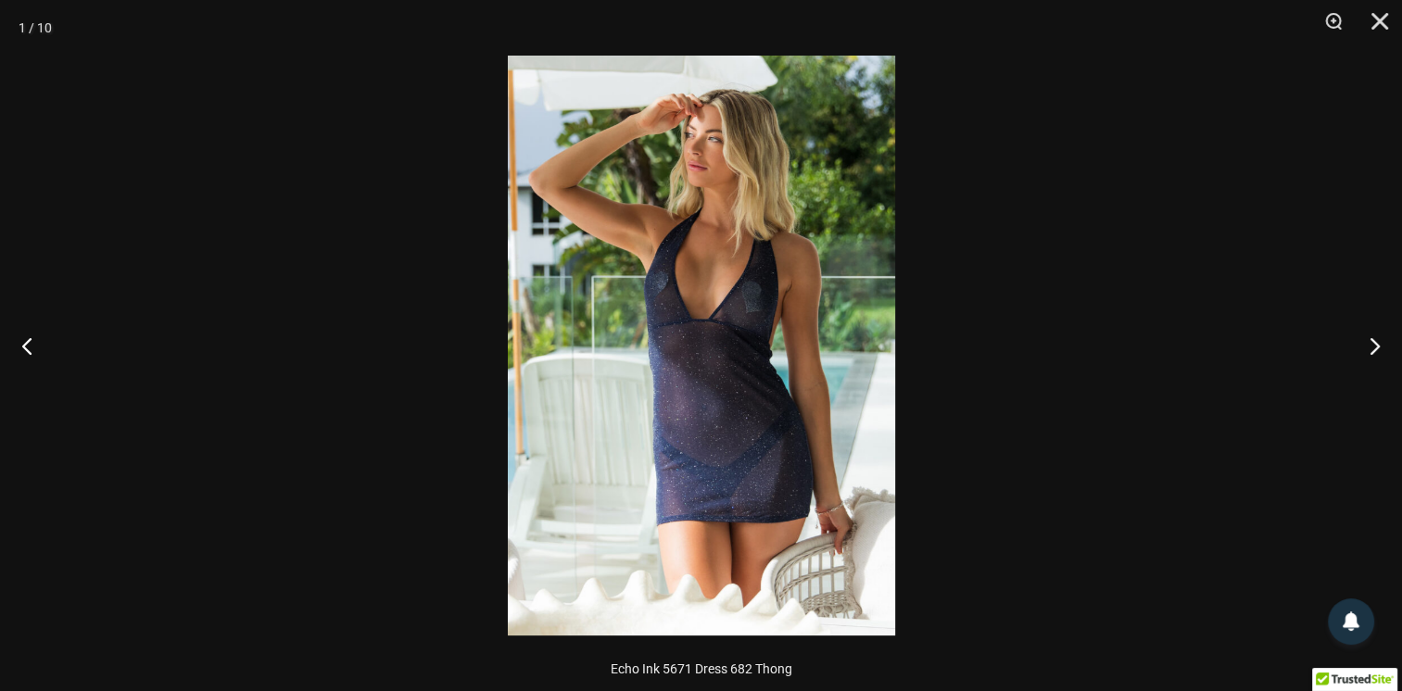
click at [1047, 184] on div at bounding box center [701, 345] width 1402 height 691
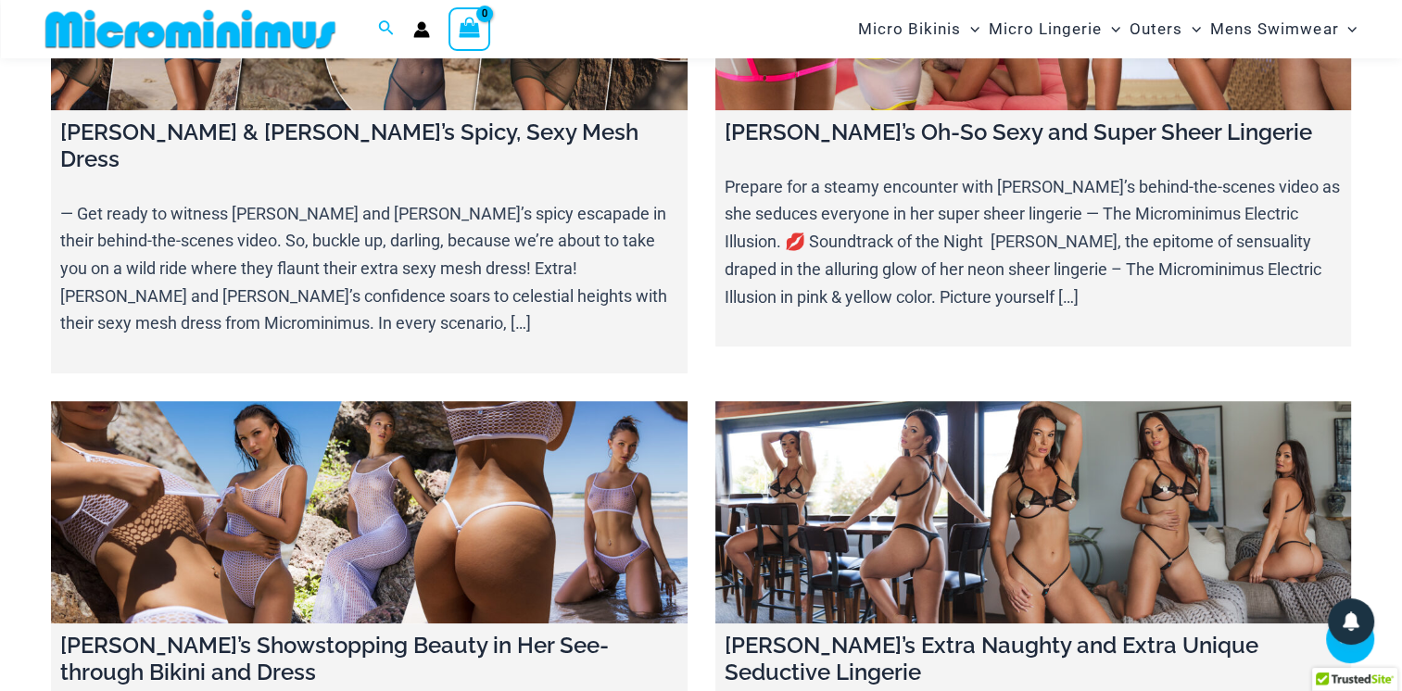
scroll to position [8331, 0]
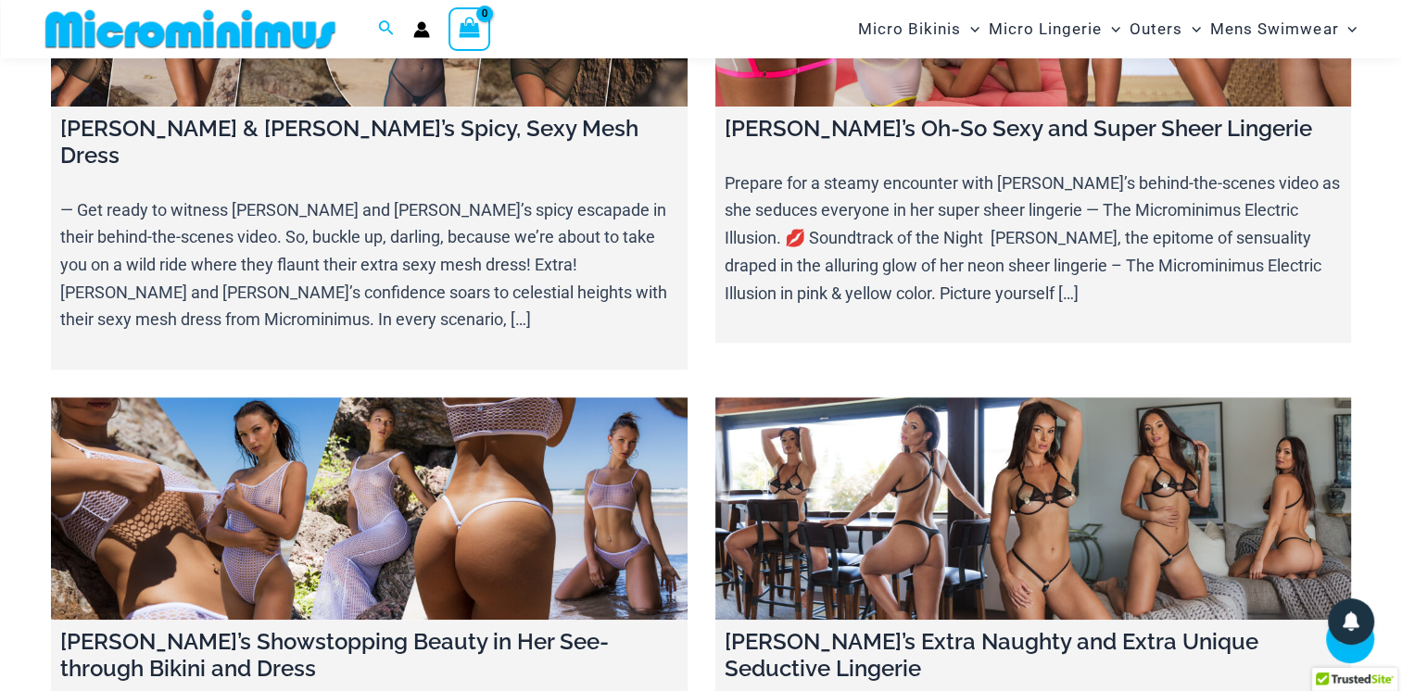
click at [1044, 398] on link at bounding box center [1034, 509] width 637 height 223
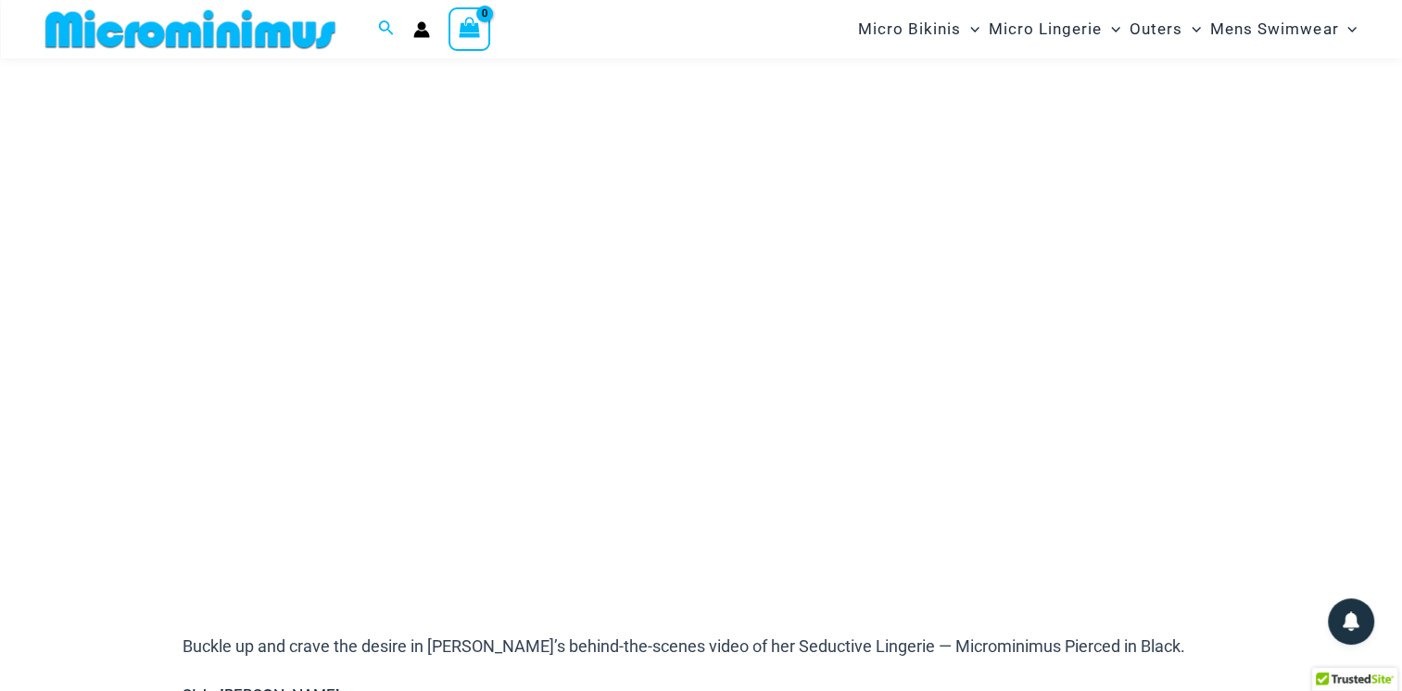
scroll to position [216, 0]
